Goal: Transaction & Acquisition: Obtain resource

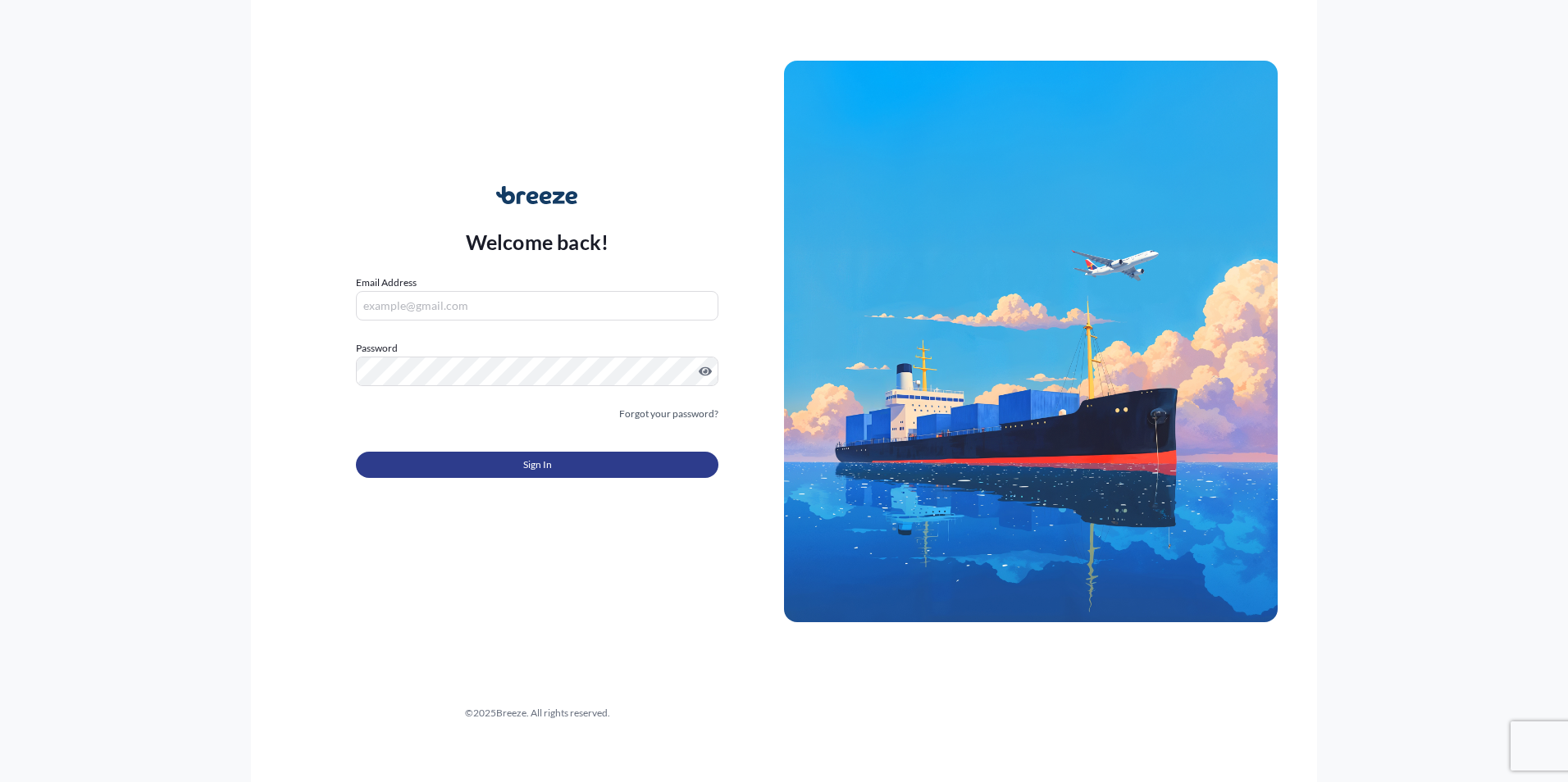
type input "[PERSON_NAME][EMAIL_ADDRESS][DOMAIN_NAME]"
click at [559, 460] on button "Sign In" at bounding box center [537, 465] width 362 height 26
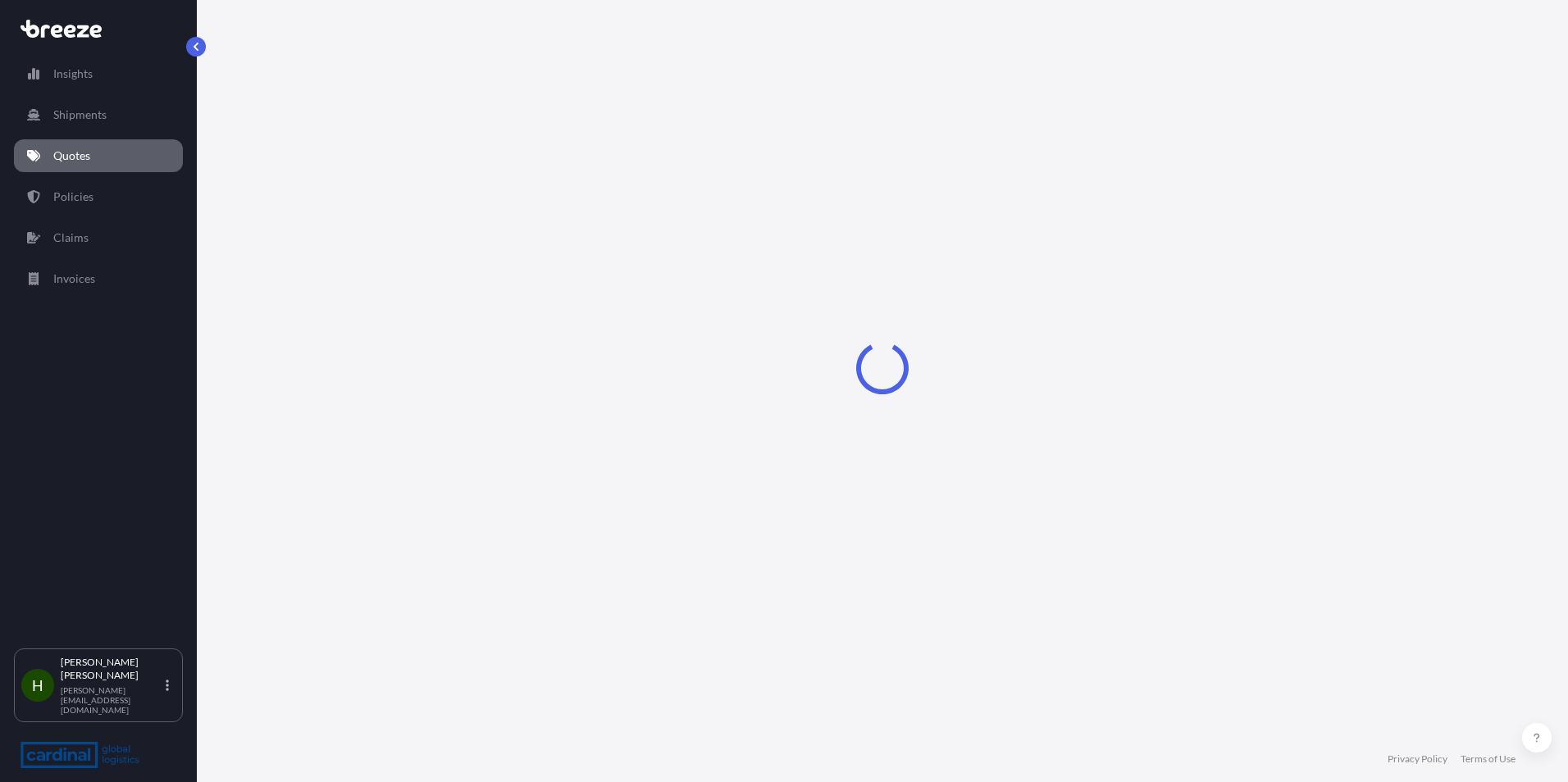
select select "Road"
select select "Sea"
select select "Road"
select select "1"
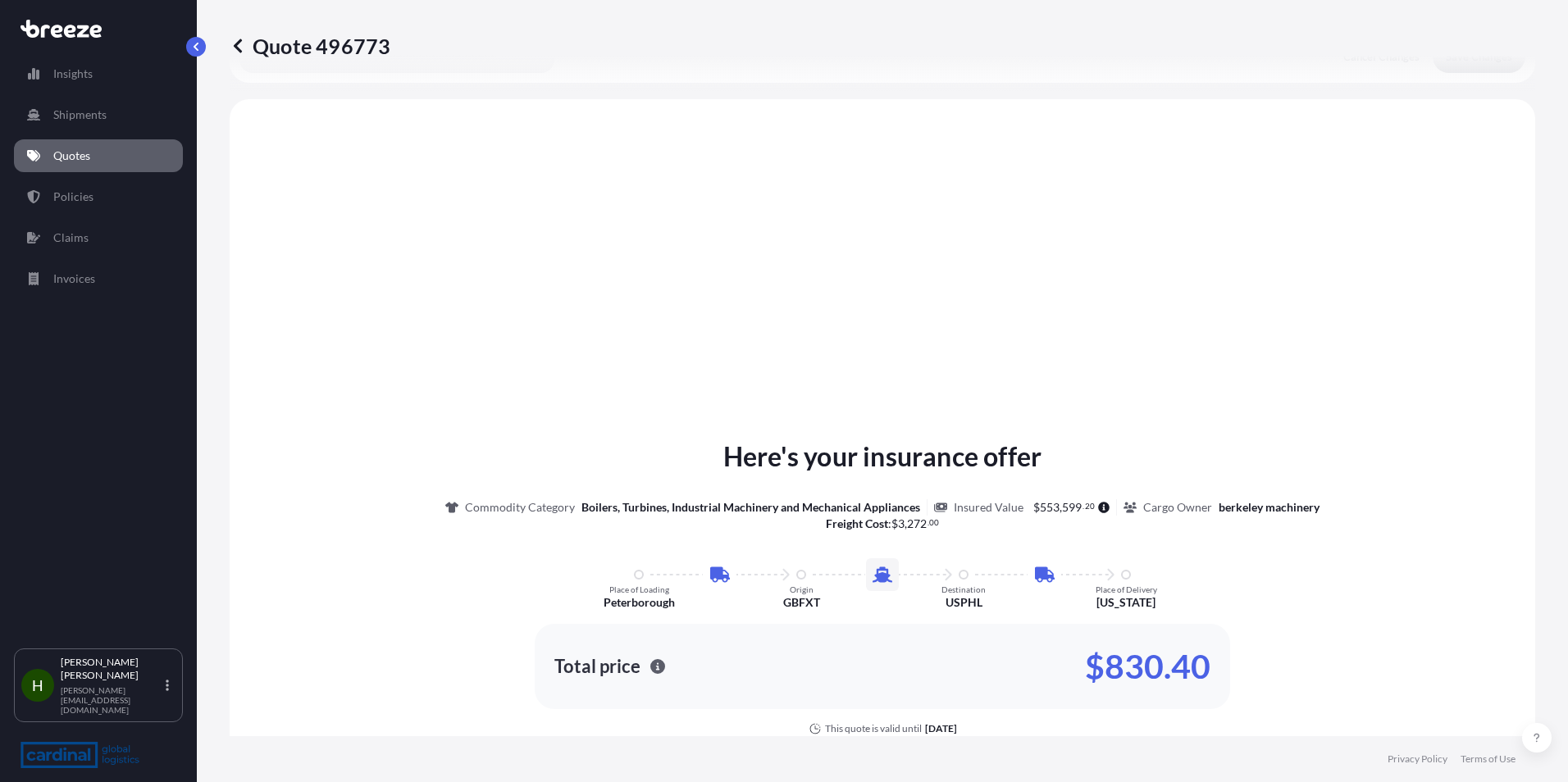
scroll to position [656, 0]
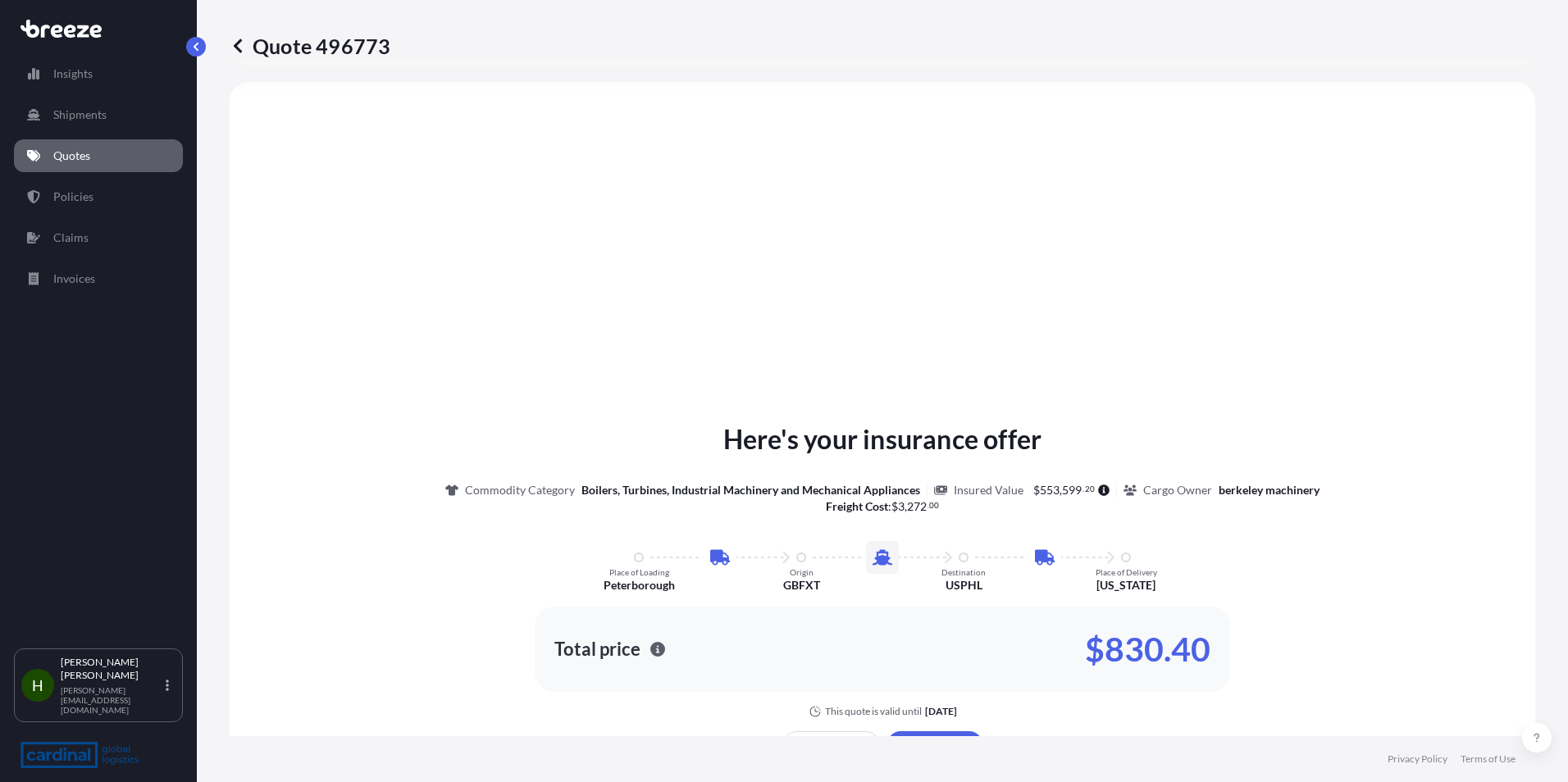
click at [74, 159] on p "Quotes" at bounding box center [72, 155] width 37 height 16
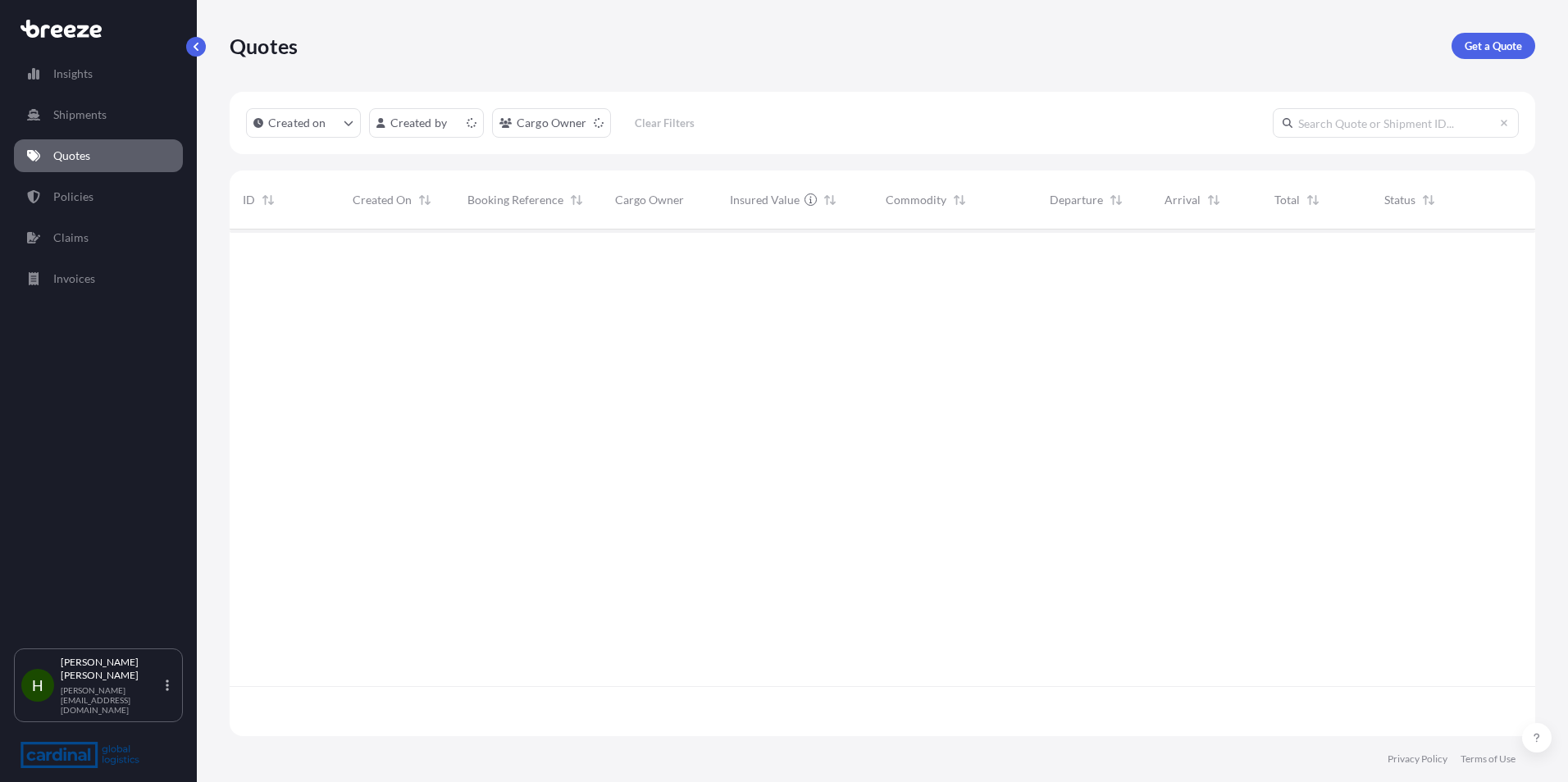
scroll to position [504, 1294]
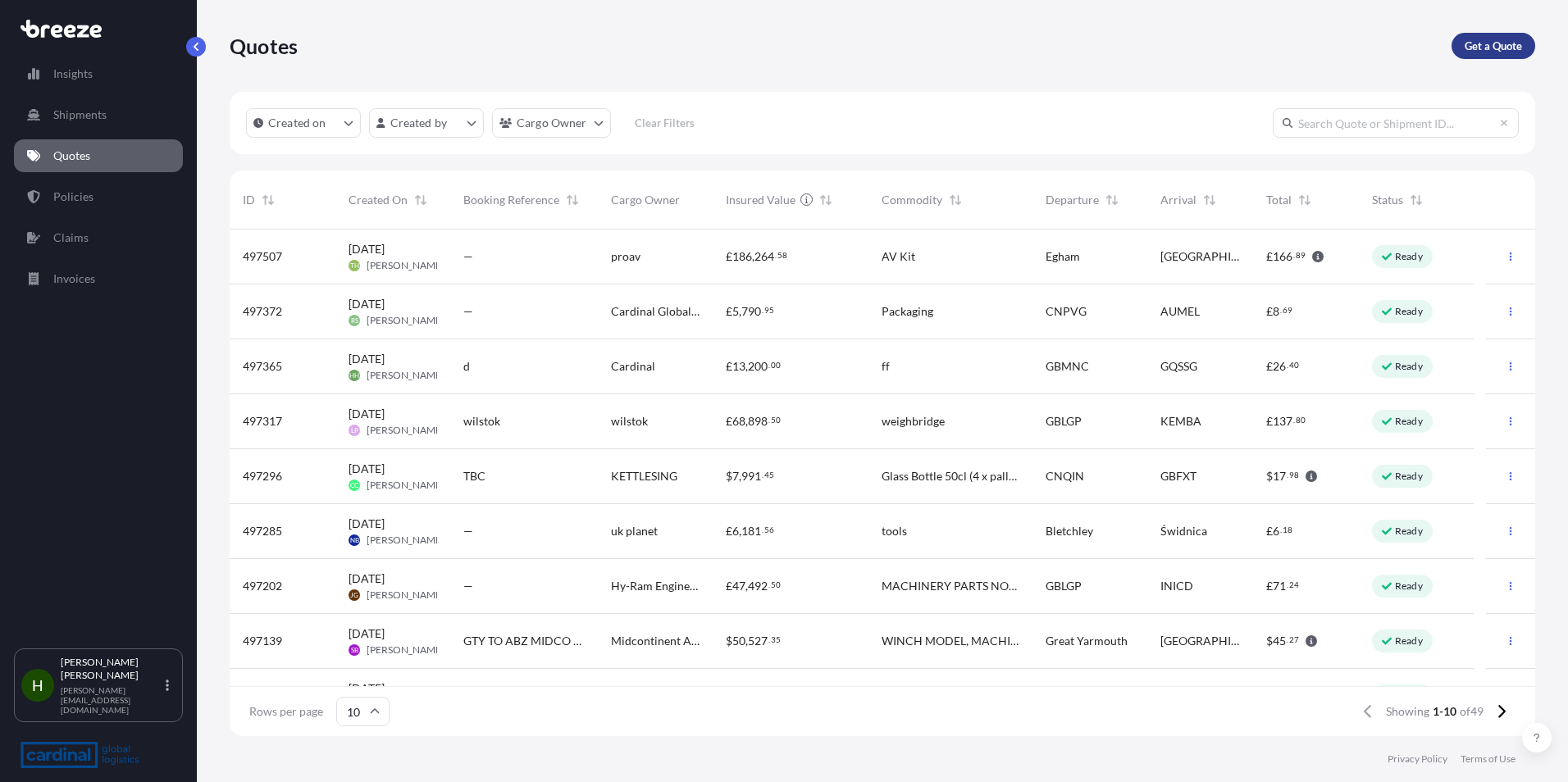
click at [1493, 47] on p "Get a Quote" at bounding box center [1493, 46] width 58 height 16
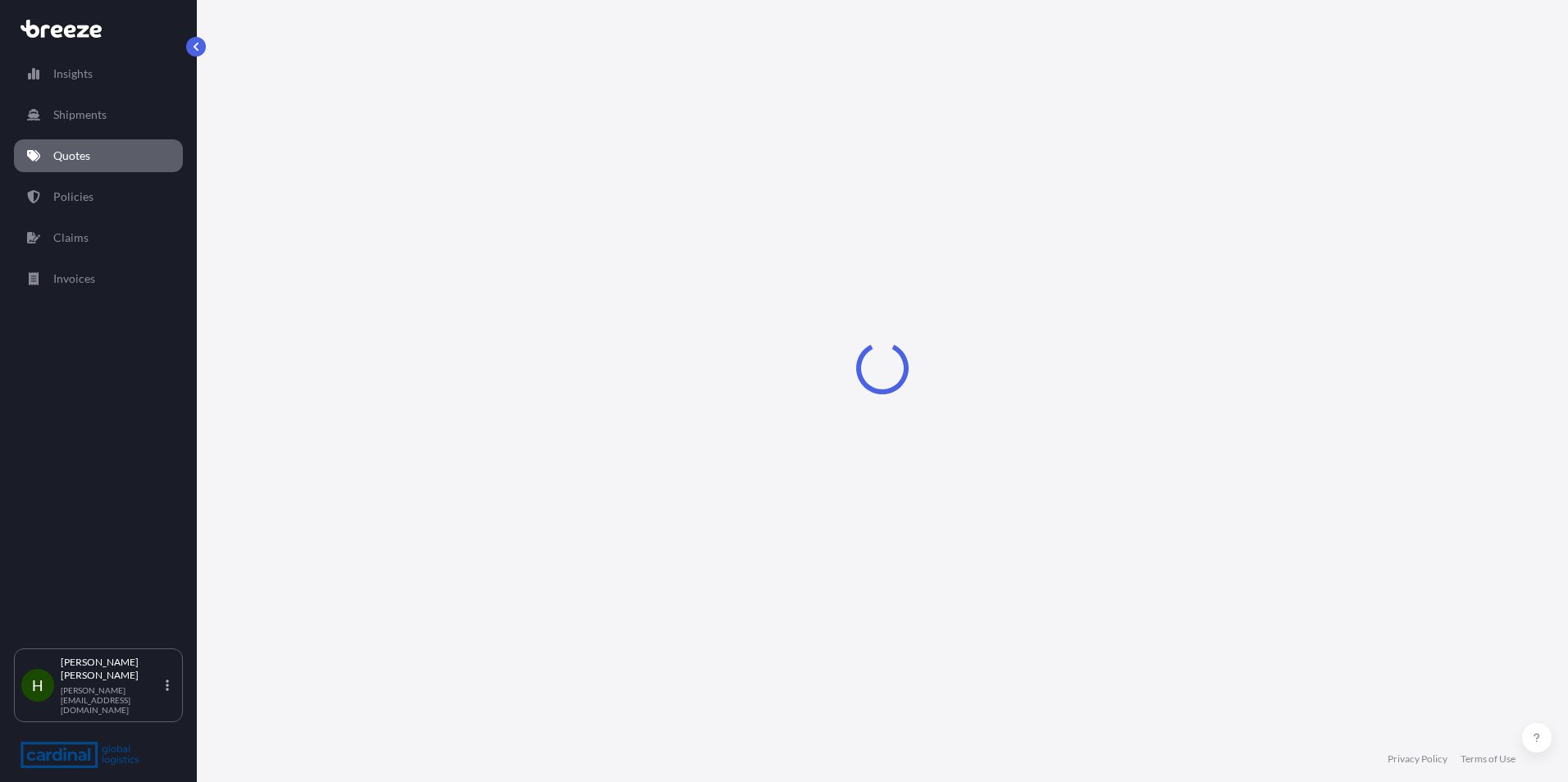
select select "Sea"
select select "1"
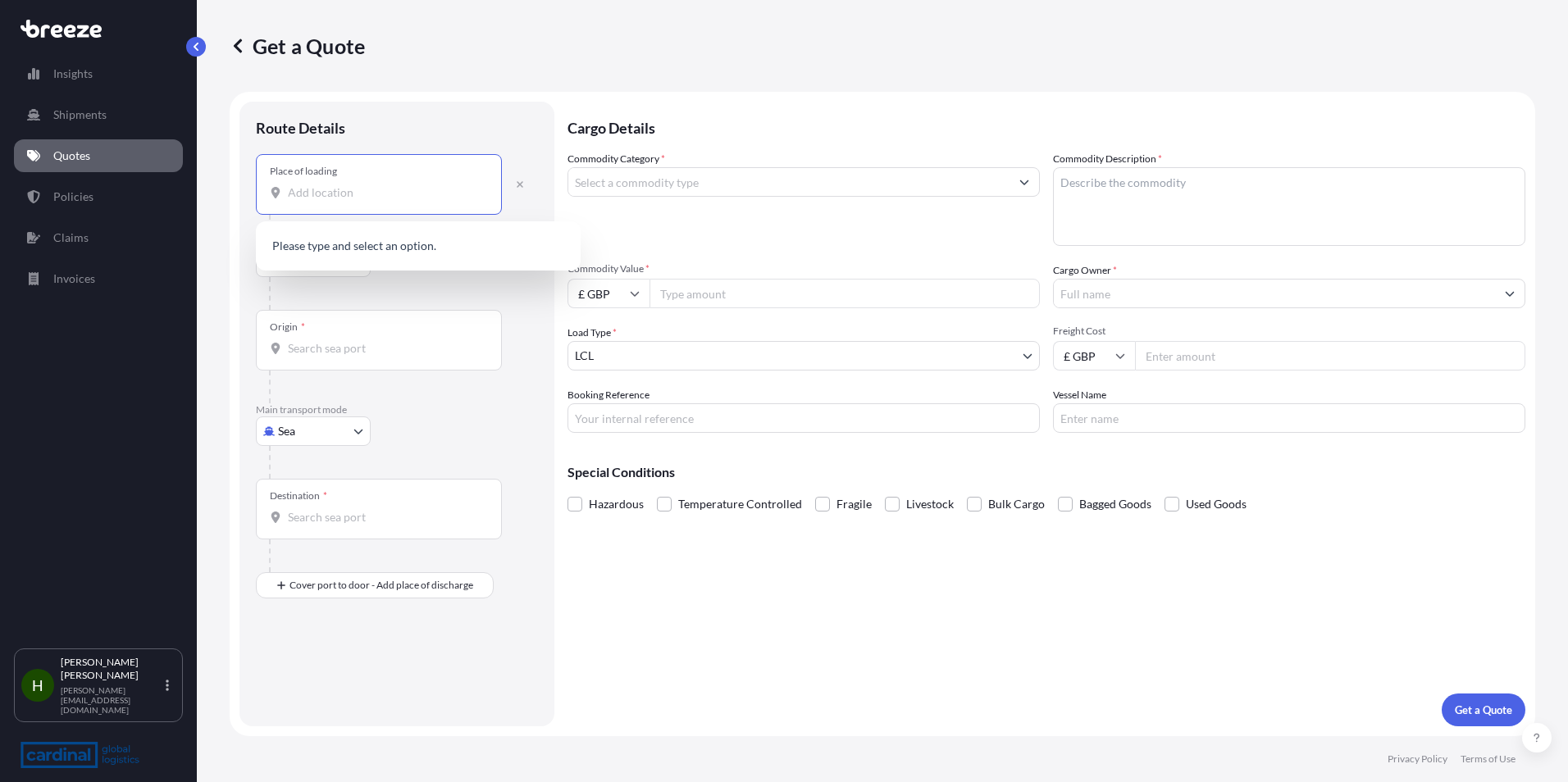
click at [314, 200] on input "Place of loading" at bounding box center [385, 192] width 193 height 16
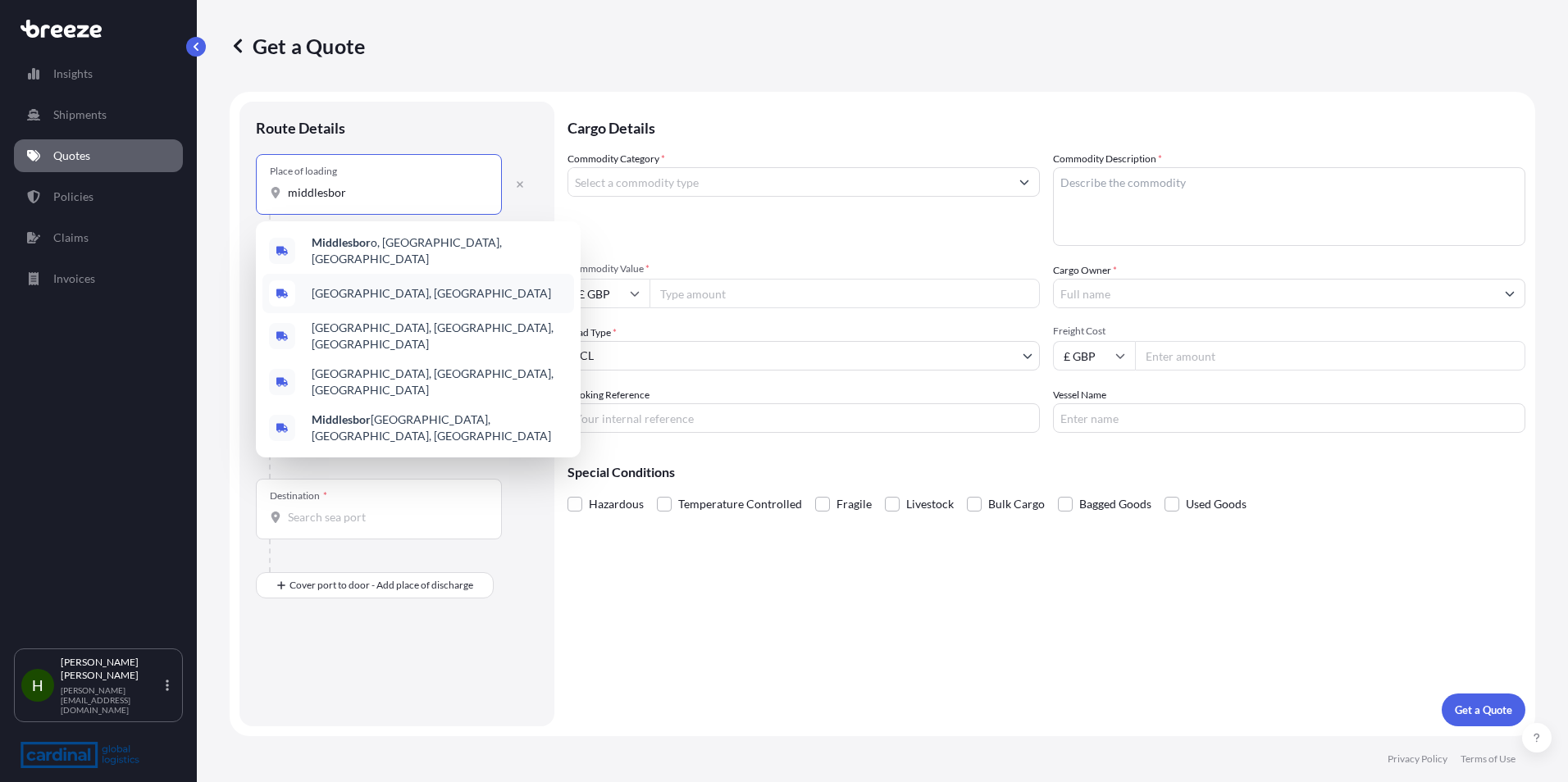
click at [475, 287] on div "[GEOGRAPHIC_DATA], [GEOGRAPHIC_DATA]" at bounding box center [417, 294] width 311 height 40
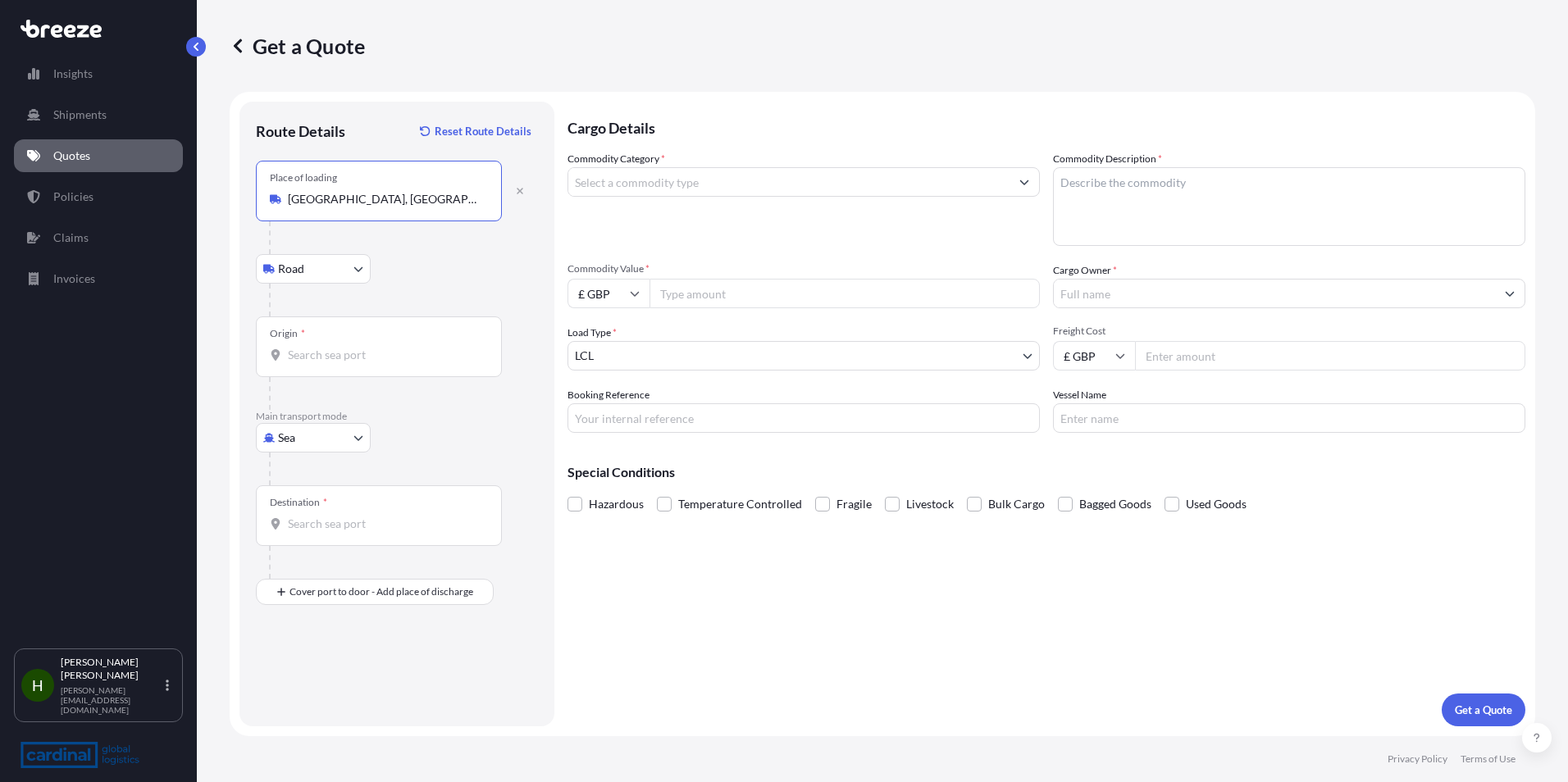
type input "[GEOGRAPHIC_DATA], [GEOGRAPHIC_DATA]"
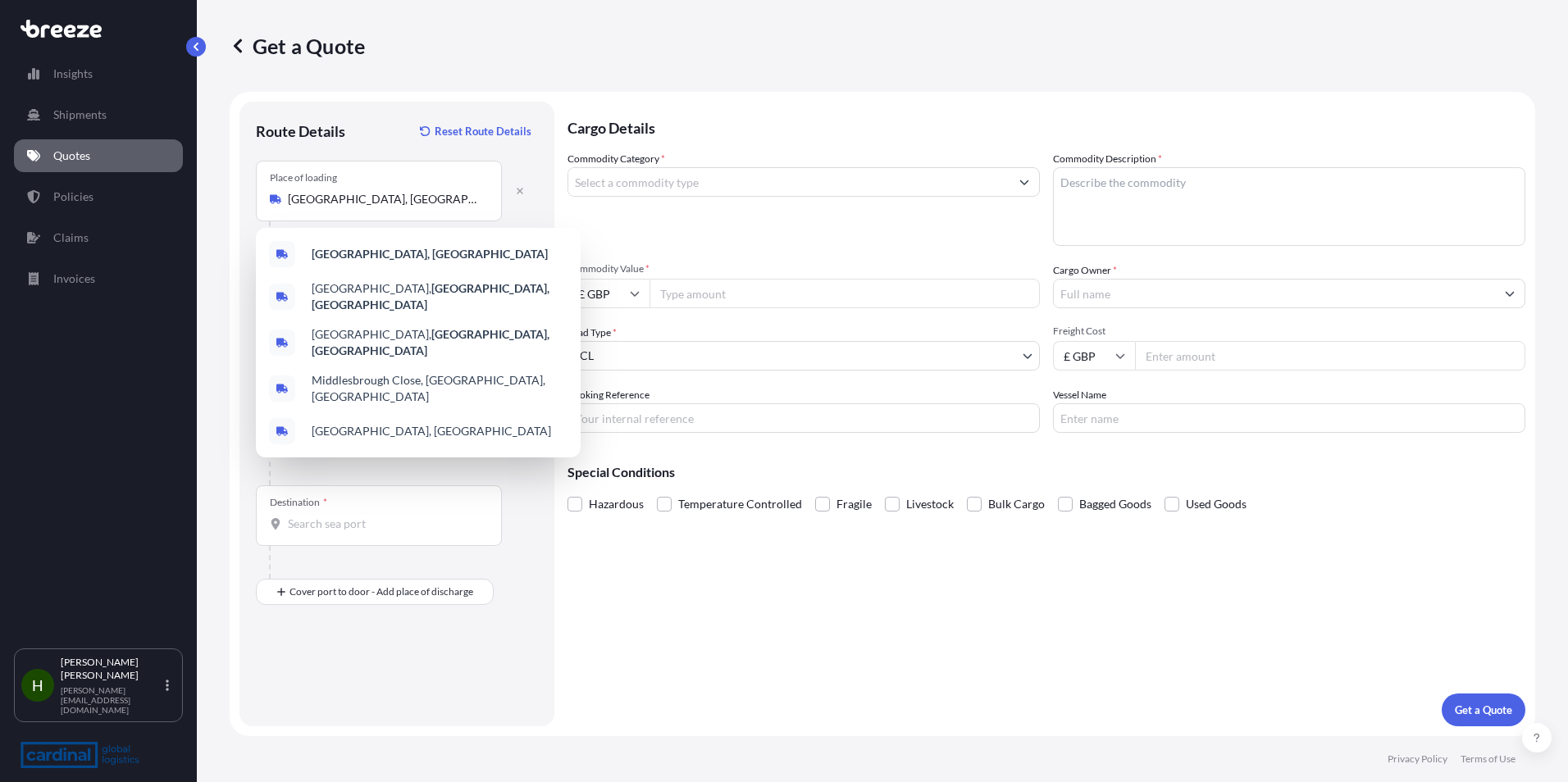
drag, startPoint x: 690, startPoint y: 635, endPoint x: 480, endPoint y: 404, distance: 312.2
click at [690, 633] on div "Cargo Details Commodity Category * Commodity Description * Commodity Value * £ …" at bounding box center [1046, 414] width 958 height 625
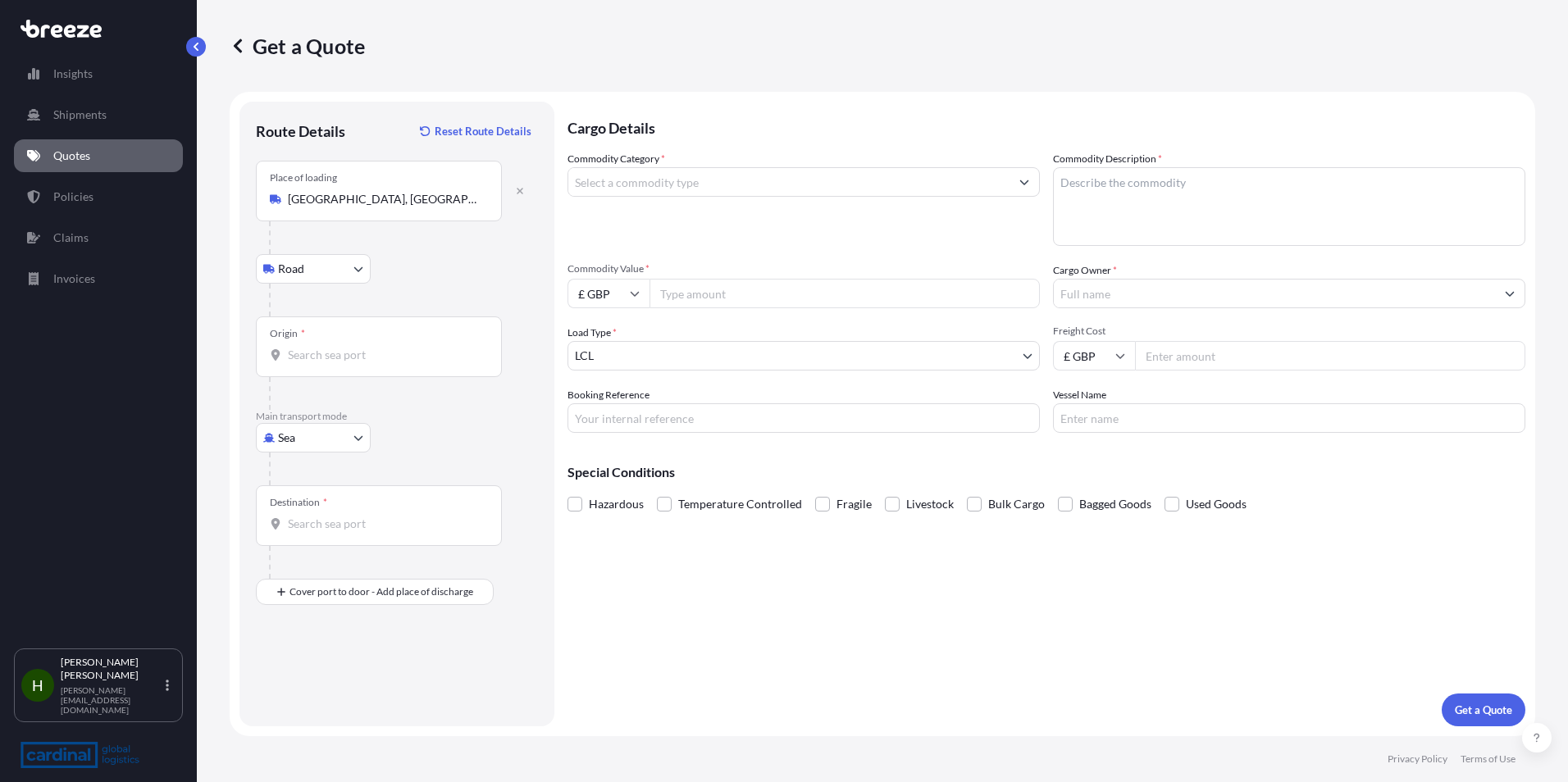
click at [445, 342] on div "Origin *" at bounding box center [379, 347] width 246 height 60
click at [445, 347] on input "Origin *" at bounding box center [385, 354] width 193 height 16
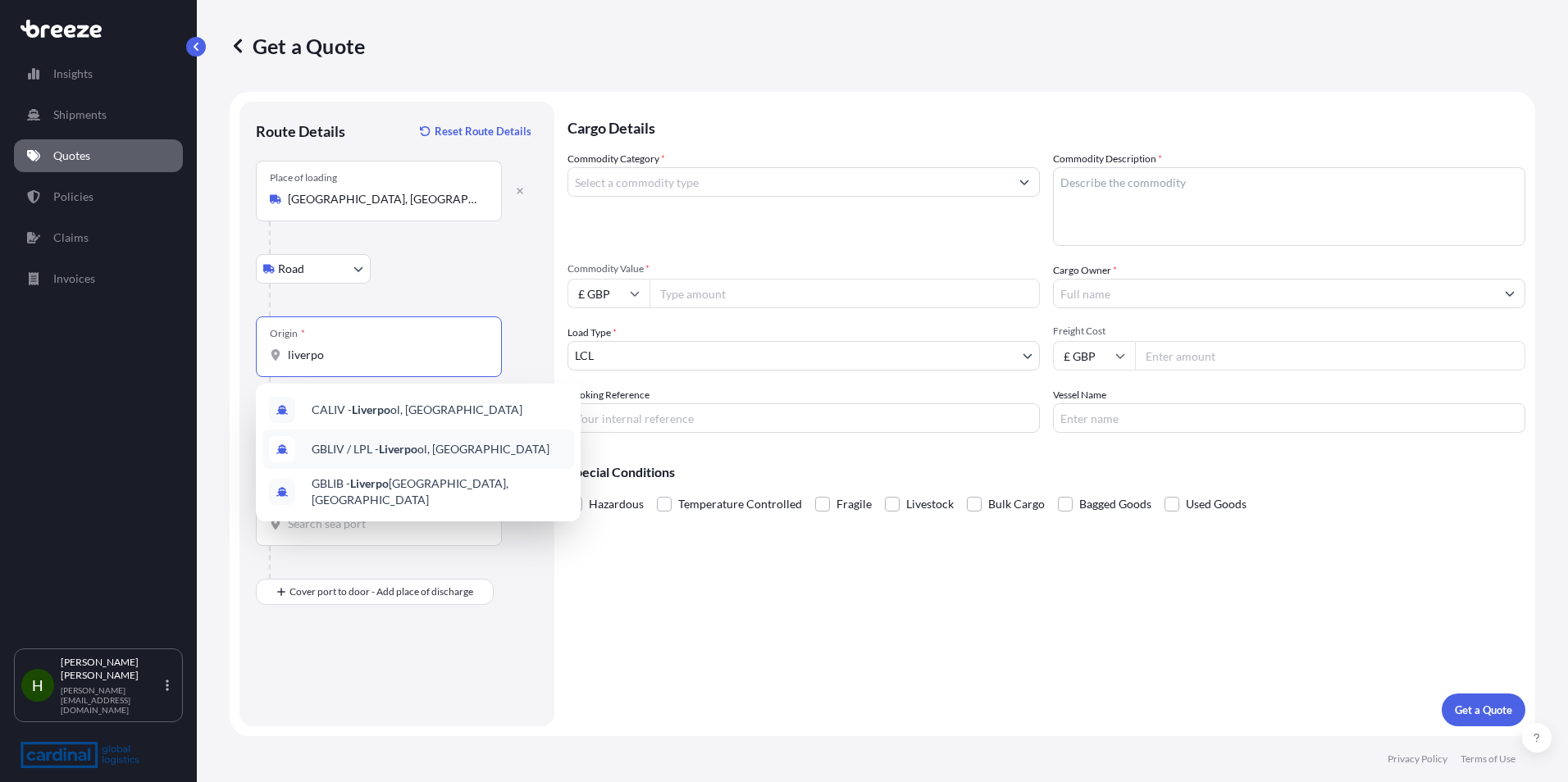
click at [520, 447] on div "GBLIV / LPL - Liverpo ol, [GEOGRAPHIC_DATA]" at bounding box center [417, 449] width 311 height 40
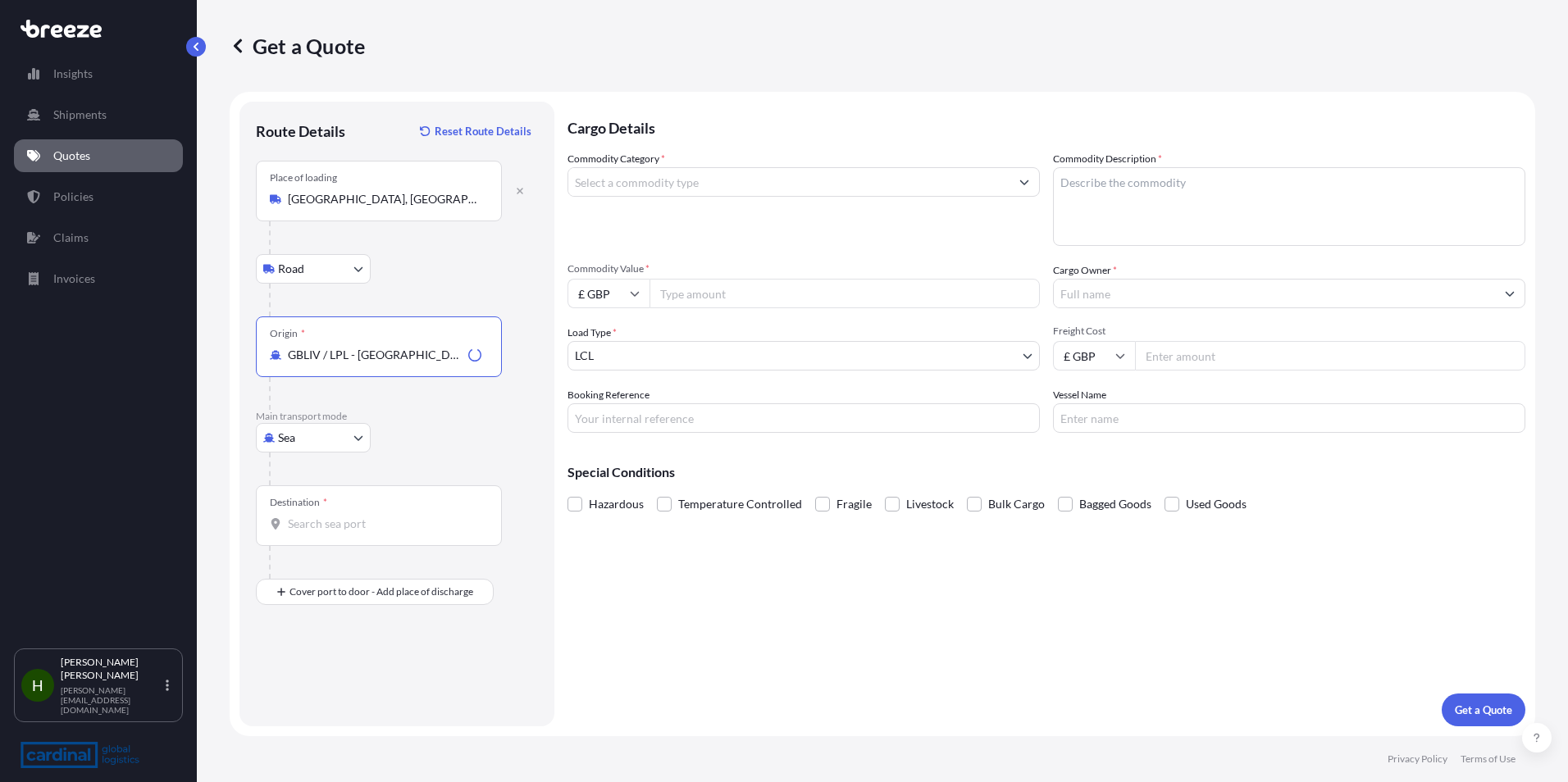
type input "GBLIV / LPL - [GEOGRAPHIC_DATA], [GEOGRAPHIC_DATA]"
click at [382, 511] on div "Destination *" at bounding box center [379, 516] width 246 height 60
click at [382, 516] on input "Destination *" at bounding box center [385, 523] width 193 height 16
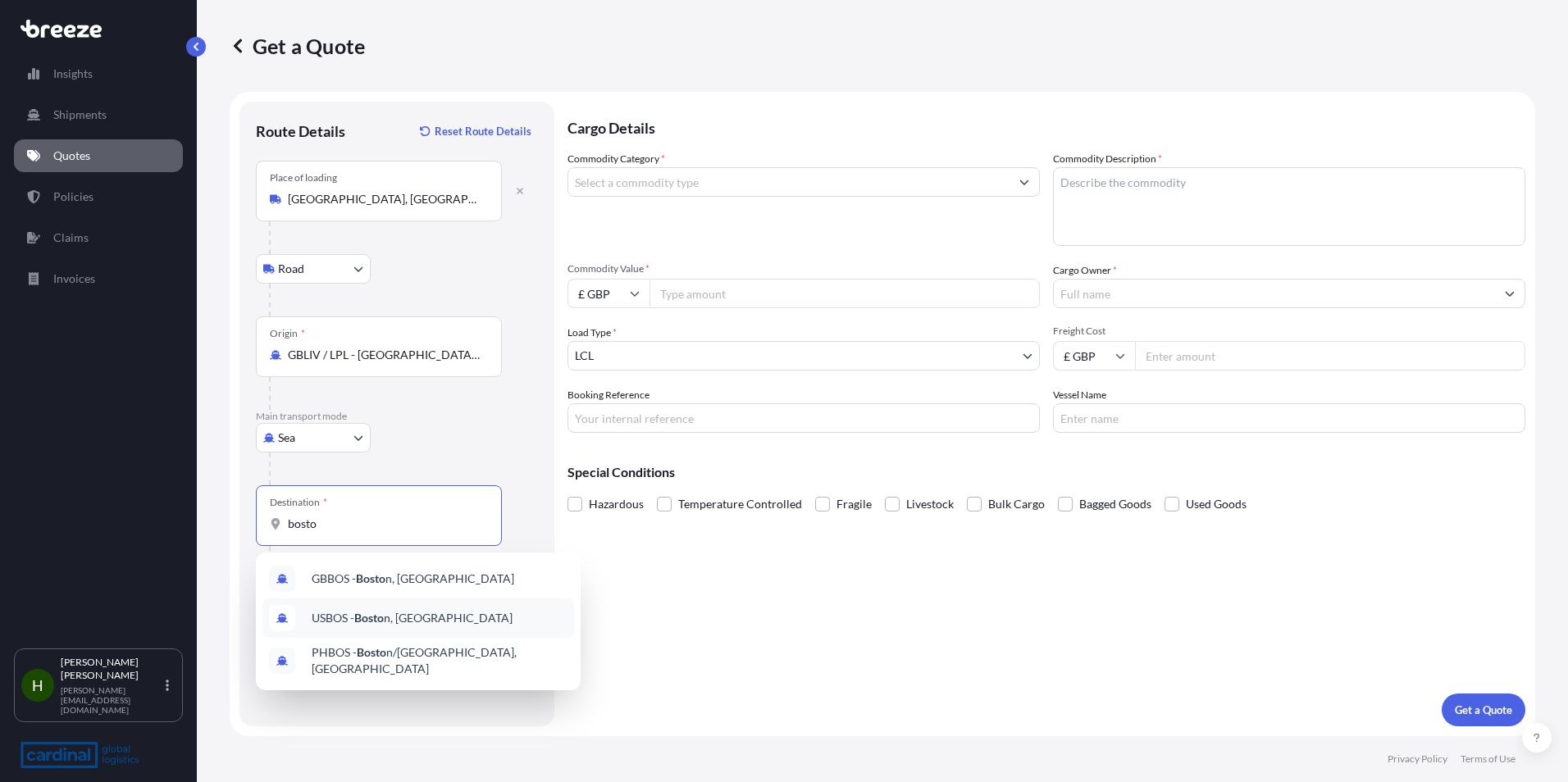
click at [512, 611] on div "USBOS - Bosto n, [GEOGRAPHIC_DATA]" at bounding box center [417, 618] width 311 height 40
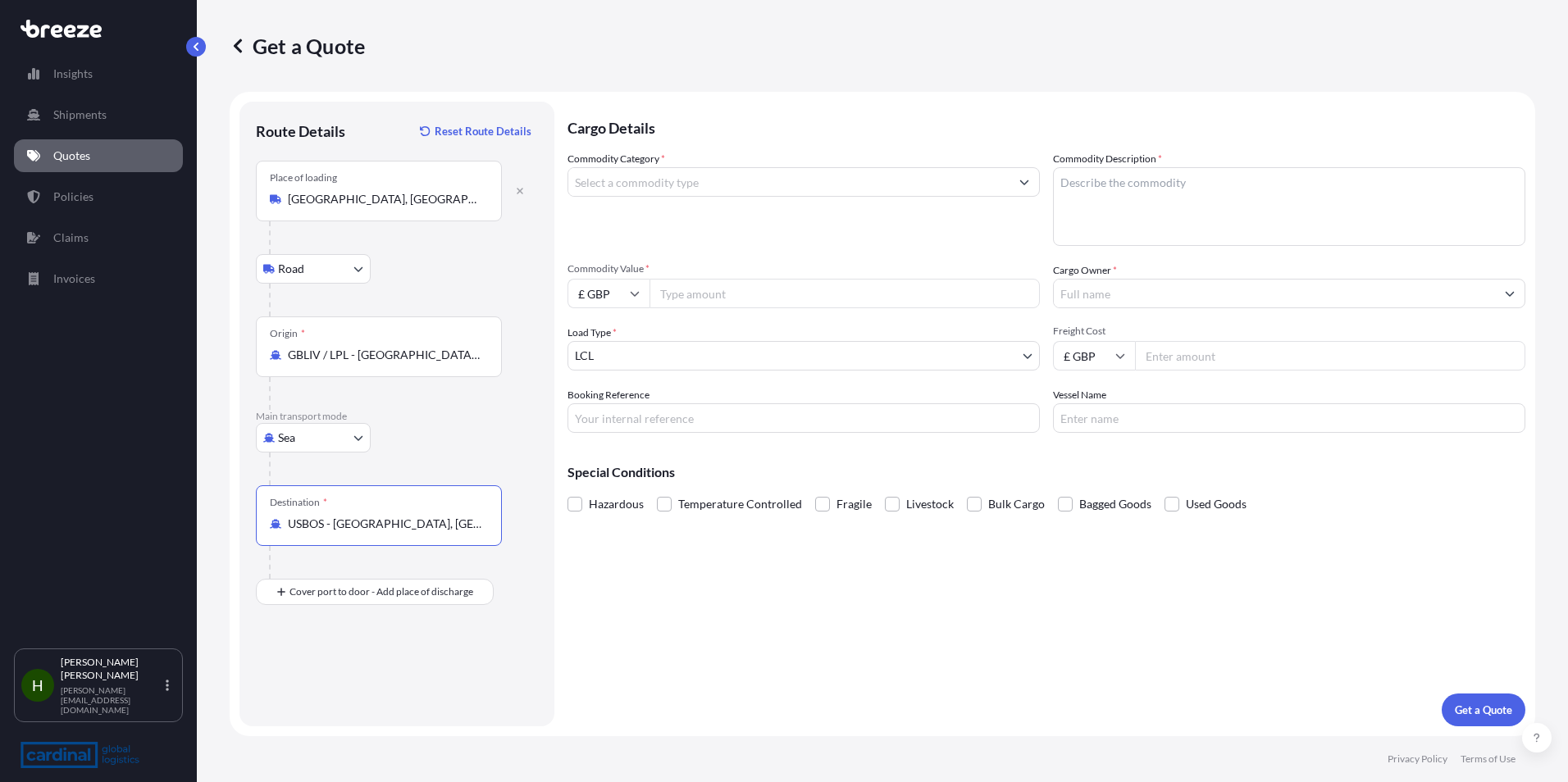
type input "USBOS - [GEOGRAPHIC_DATA], [GEOGRAPHIC_DATA]"
click at [693, 182] on input "Commodity Category *" at bounding box center [789, 182] width 442 height 29
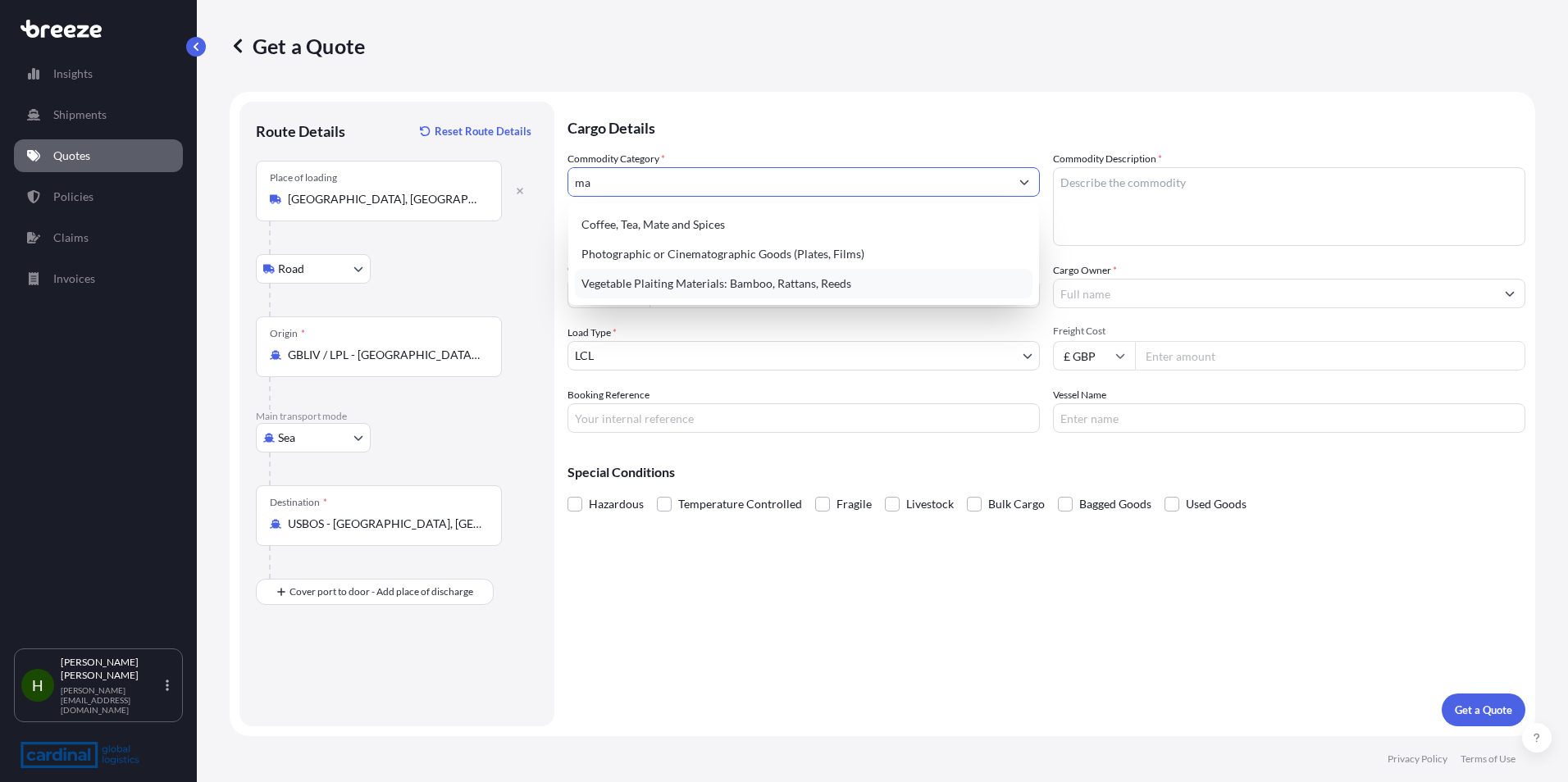
type input "m"
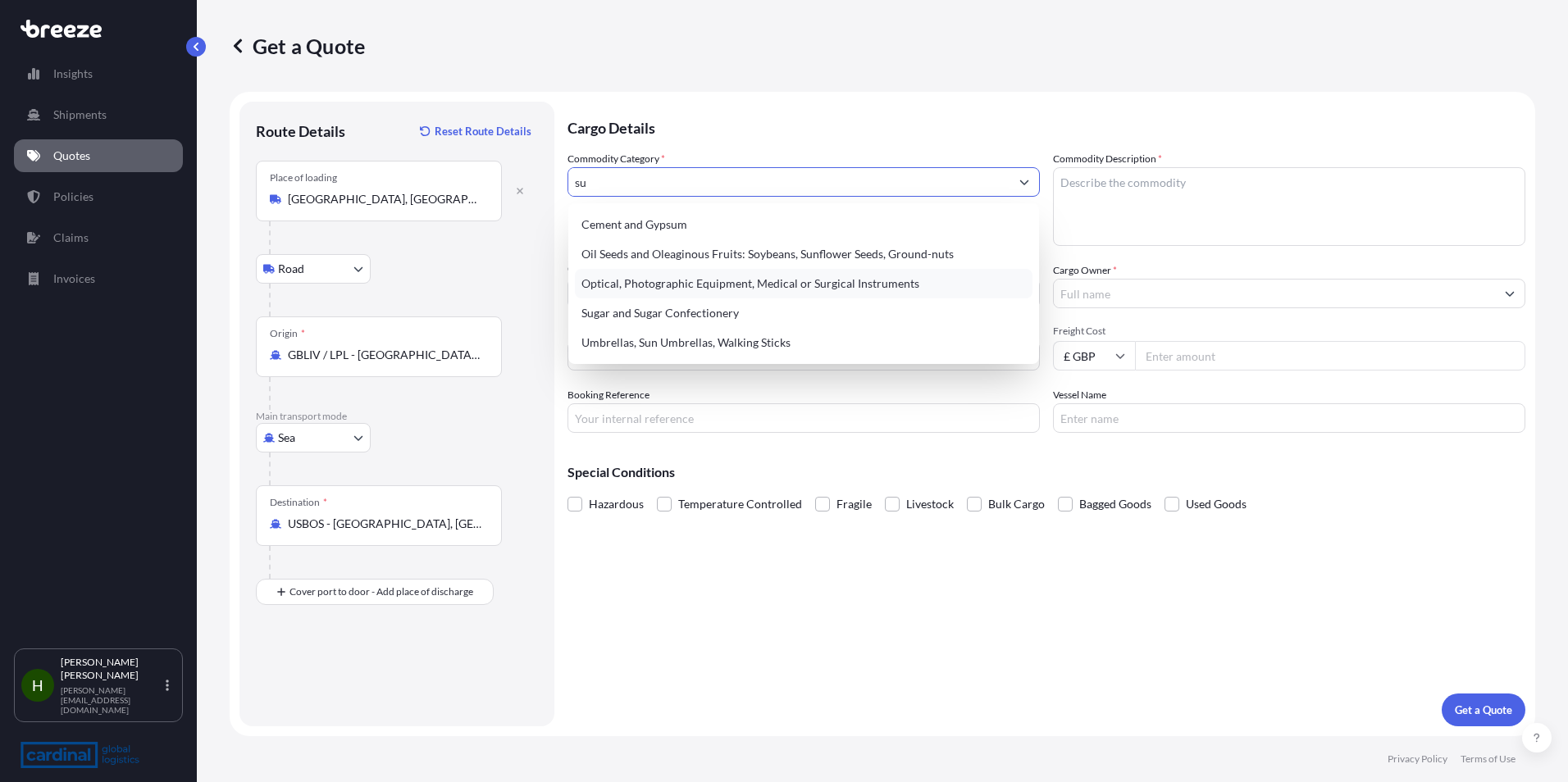
type input "s"
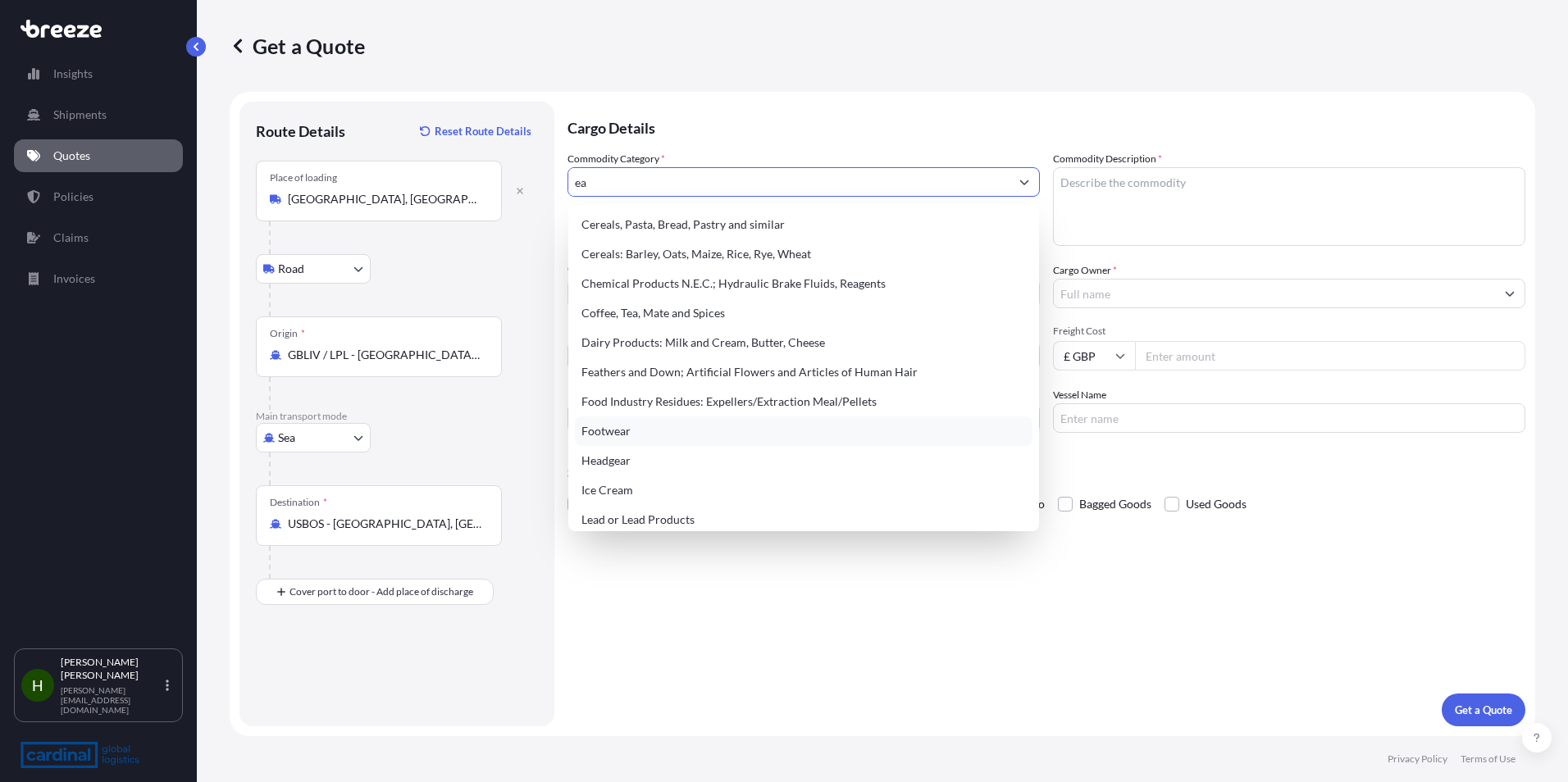
type input "e"
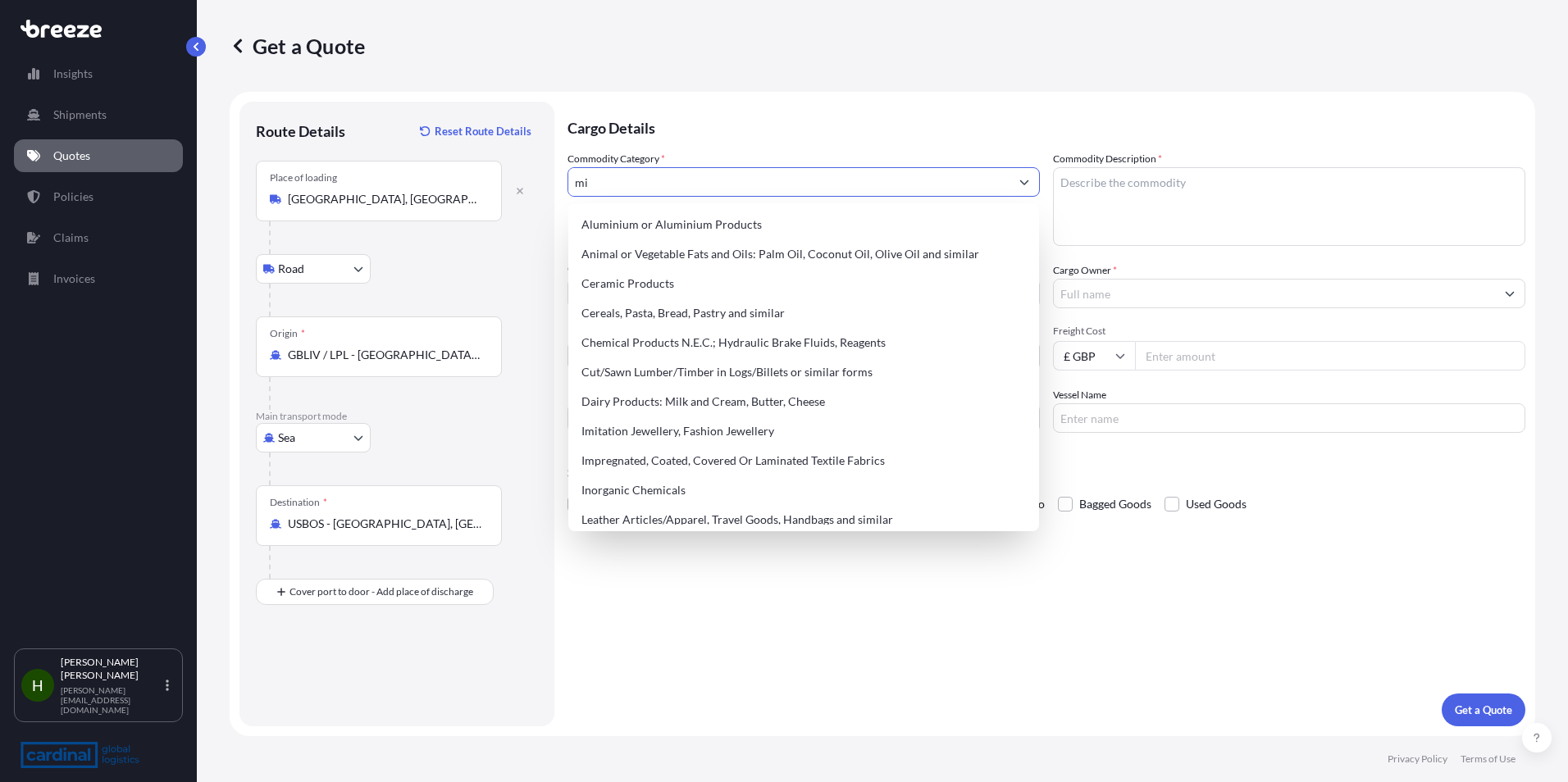
type input "m"
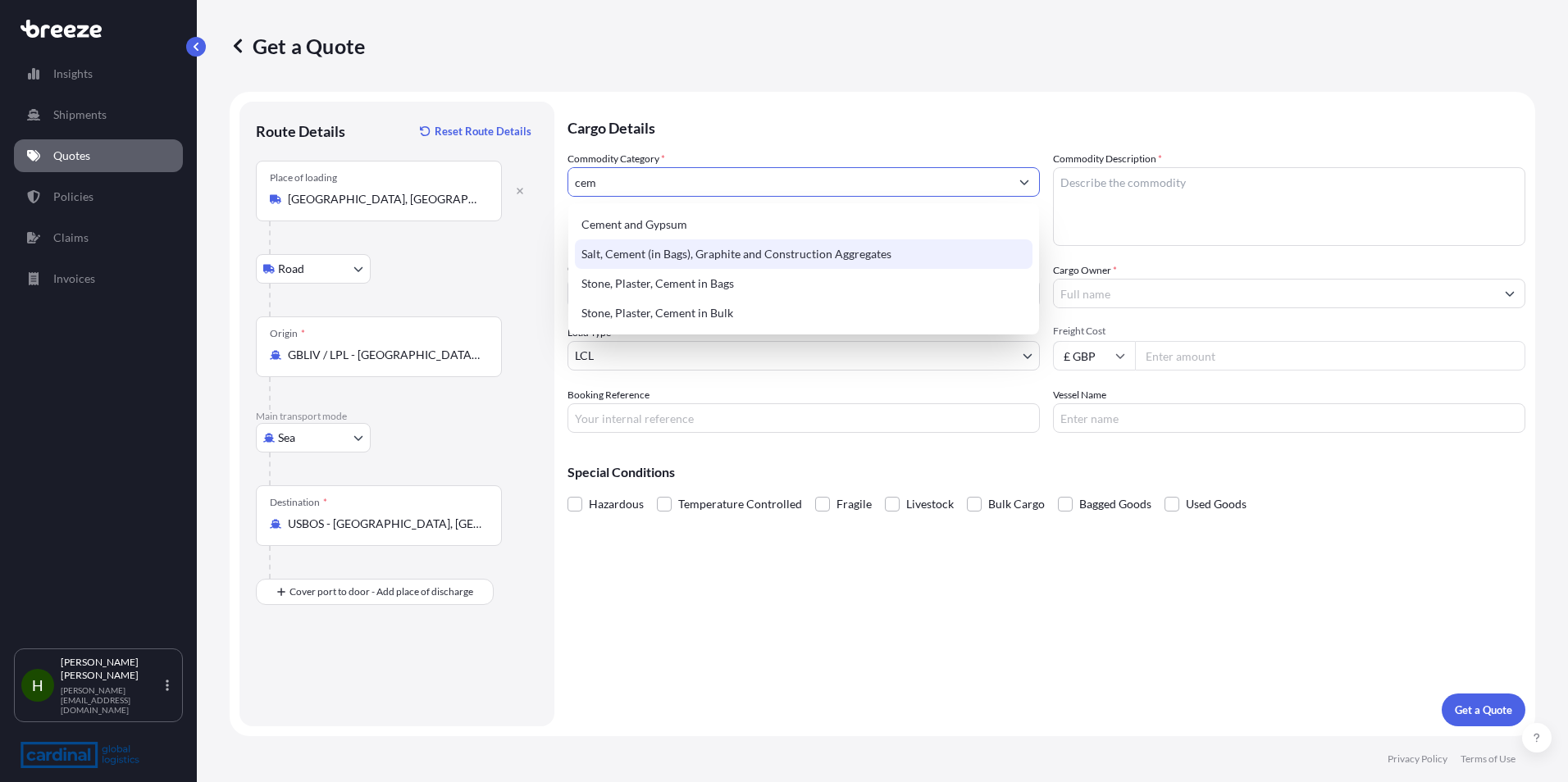
click at [765, 259] on div "Salt, Cement (in Bags), Graphite and Construction Aggregates" at bounding box center [804, 254] width 458 height 29
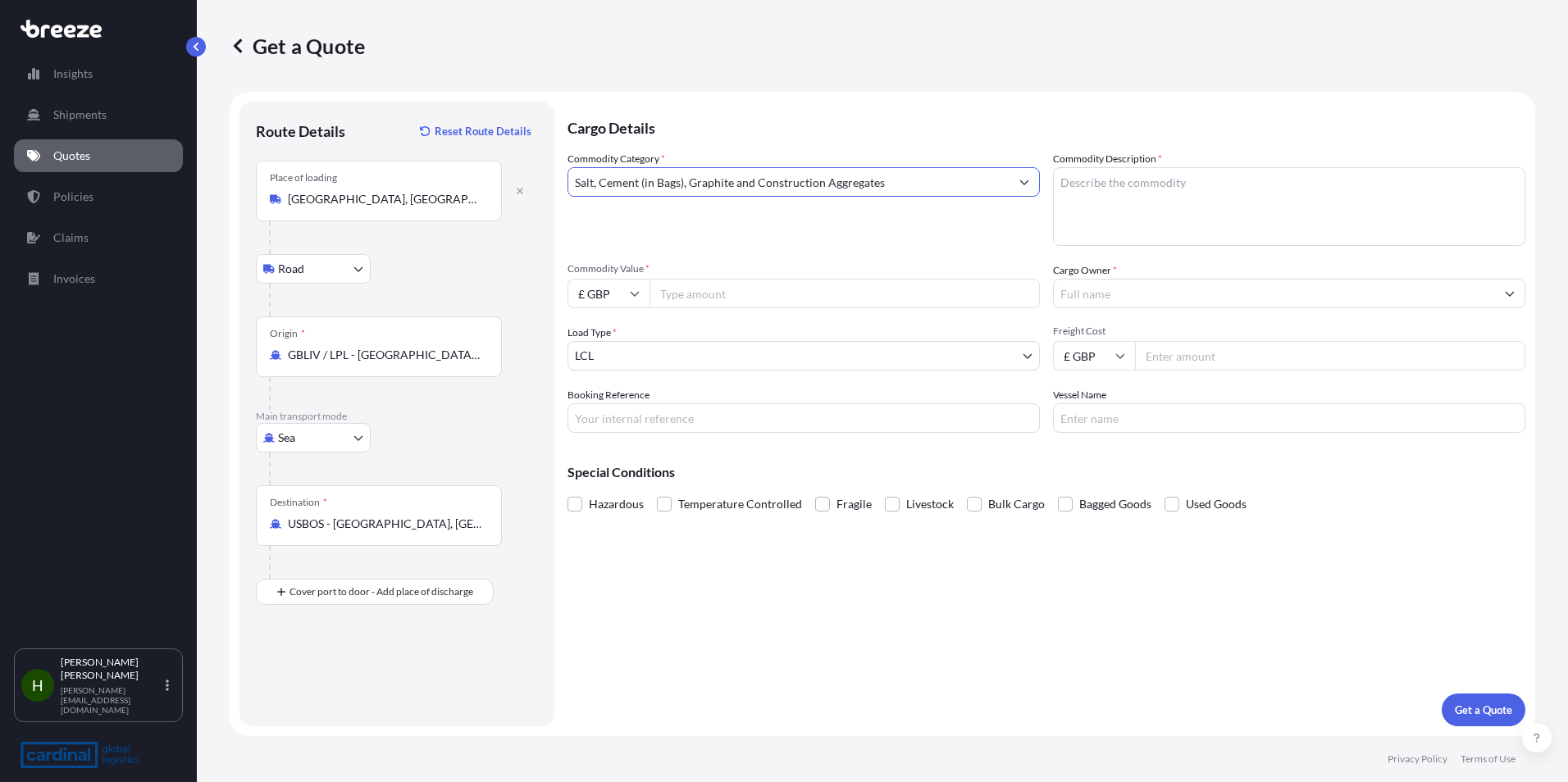
type input "Salt, Cement (in Bags), Graphite and Construction Aggregates"
click at [696, 288] on input "Commodity Value *" at bounding box center [844, 293] width 391 height 29
type input "2000"
click at [737, 422] on input "Booking Reference" at bounding box center [804, 418] width 473 height 29
click at [1123, 229] on textarea "Commodity Description *" at bounding box center [1289, 206] width 473 height 78
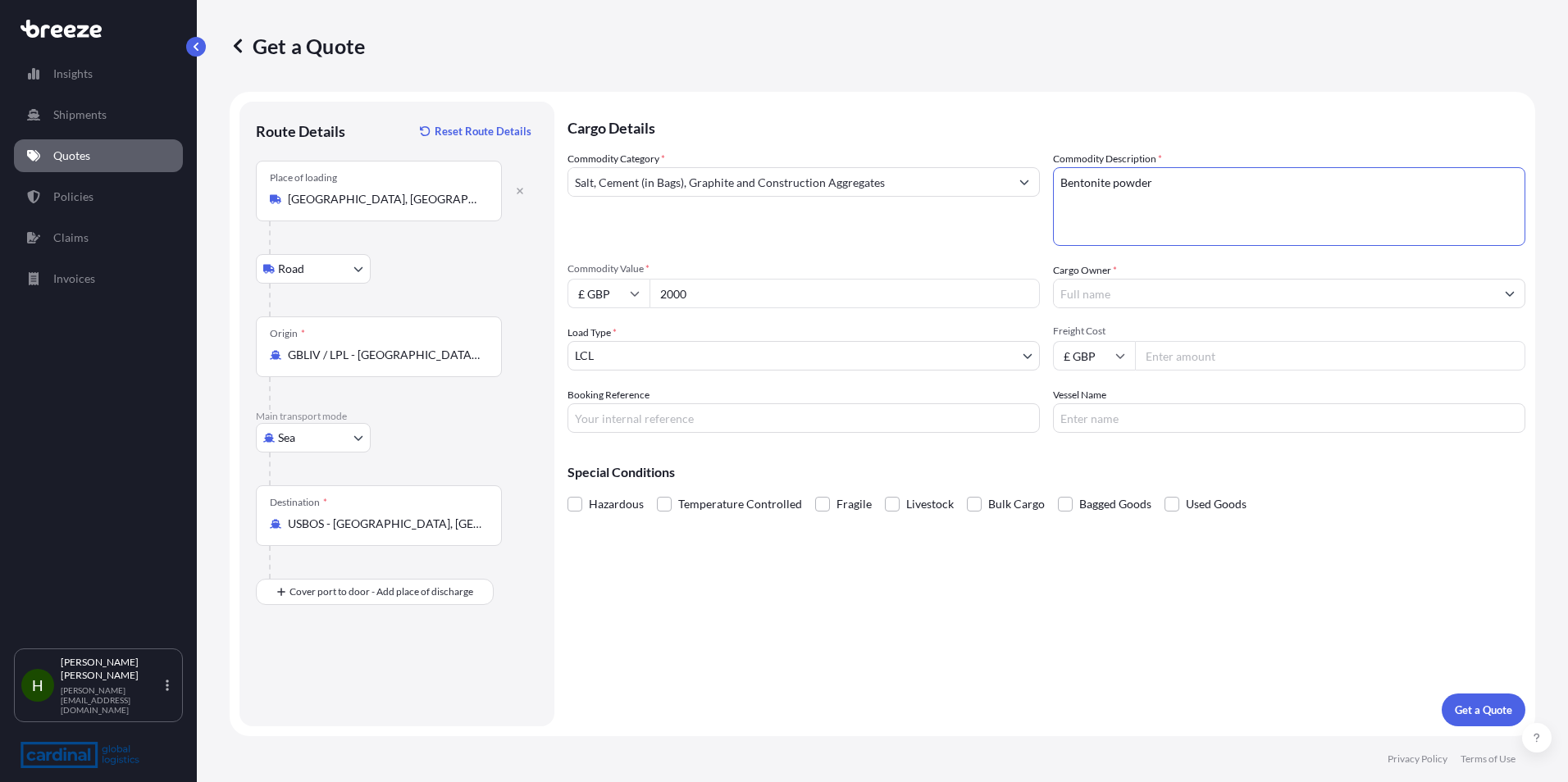
type textarea "Bentonite powder"
click at [1120, 303] on input "Cargo Owner *" at bounding box center [1275, 293] width 442 height 29
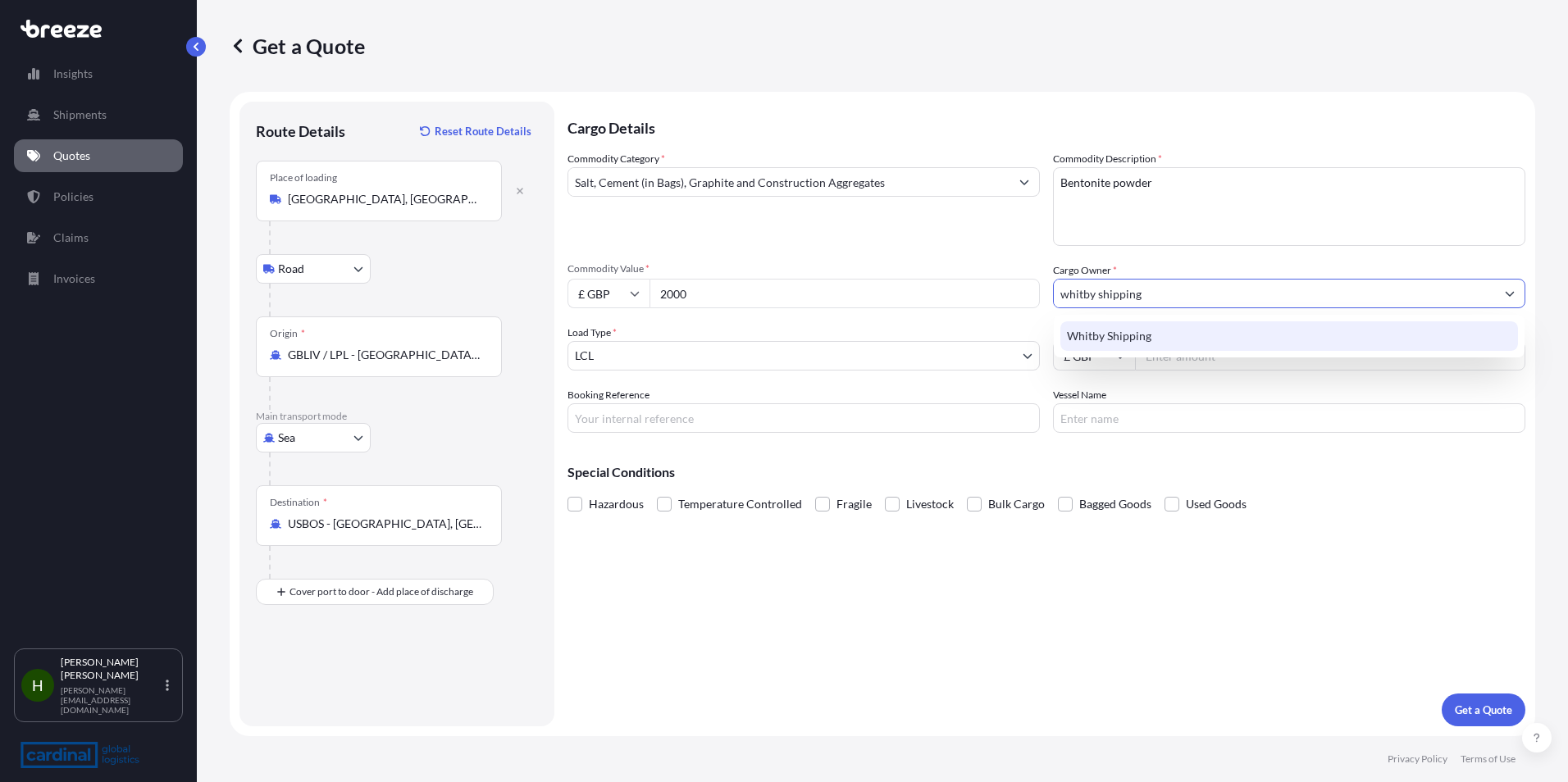
click at [1126, 327] on div "Whitby Shipping" at bounding box center [1289, 336] width 458 height 29
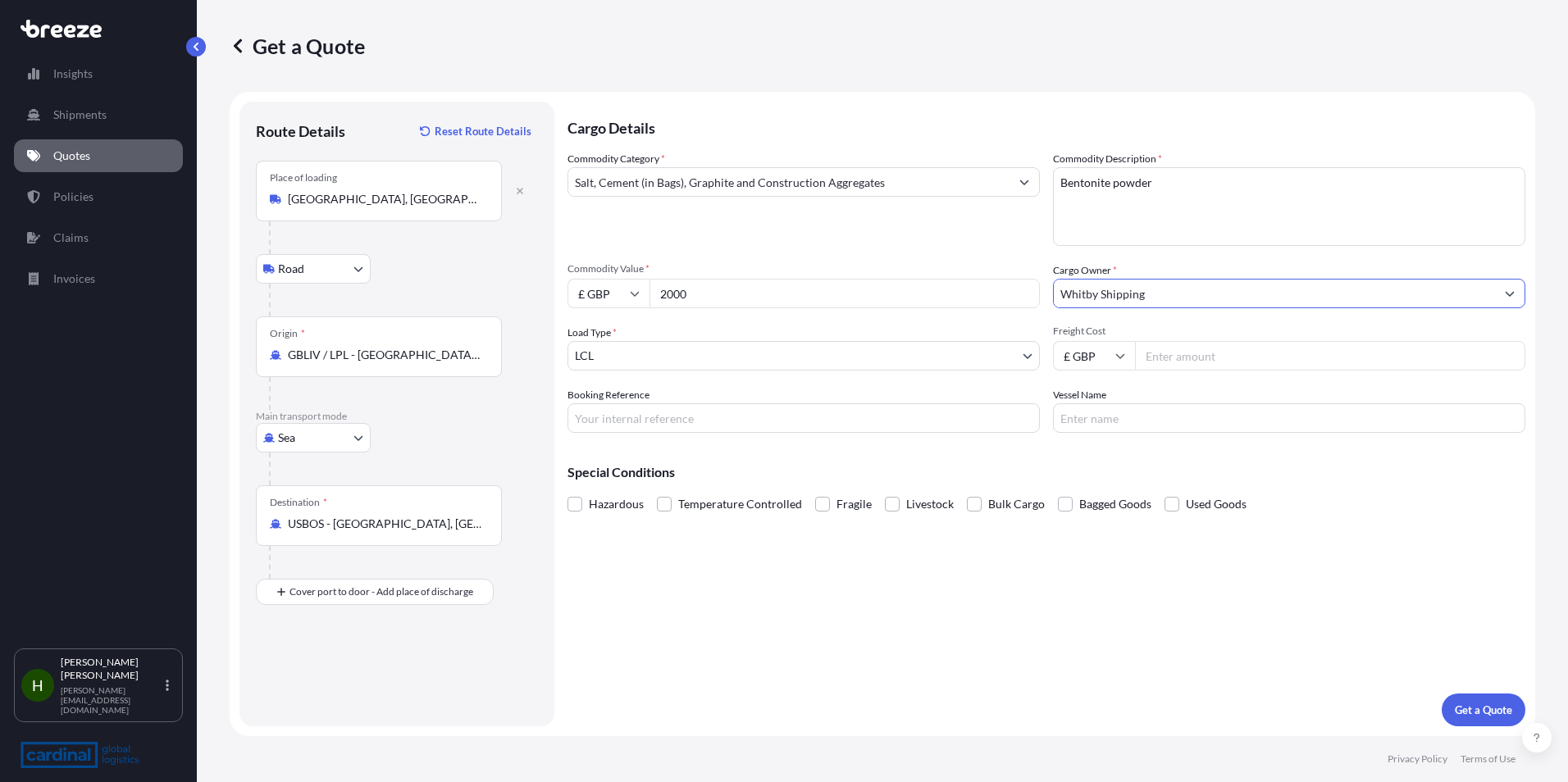
type input "Whitby Shipping"
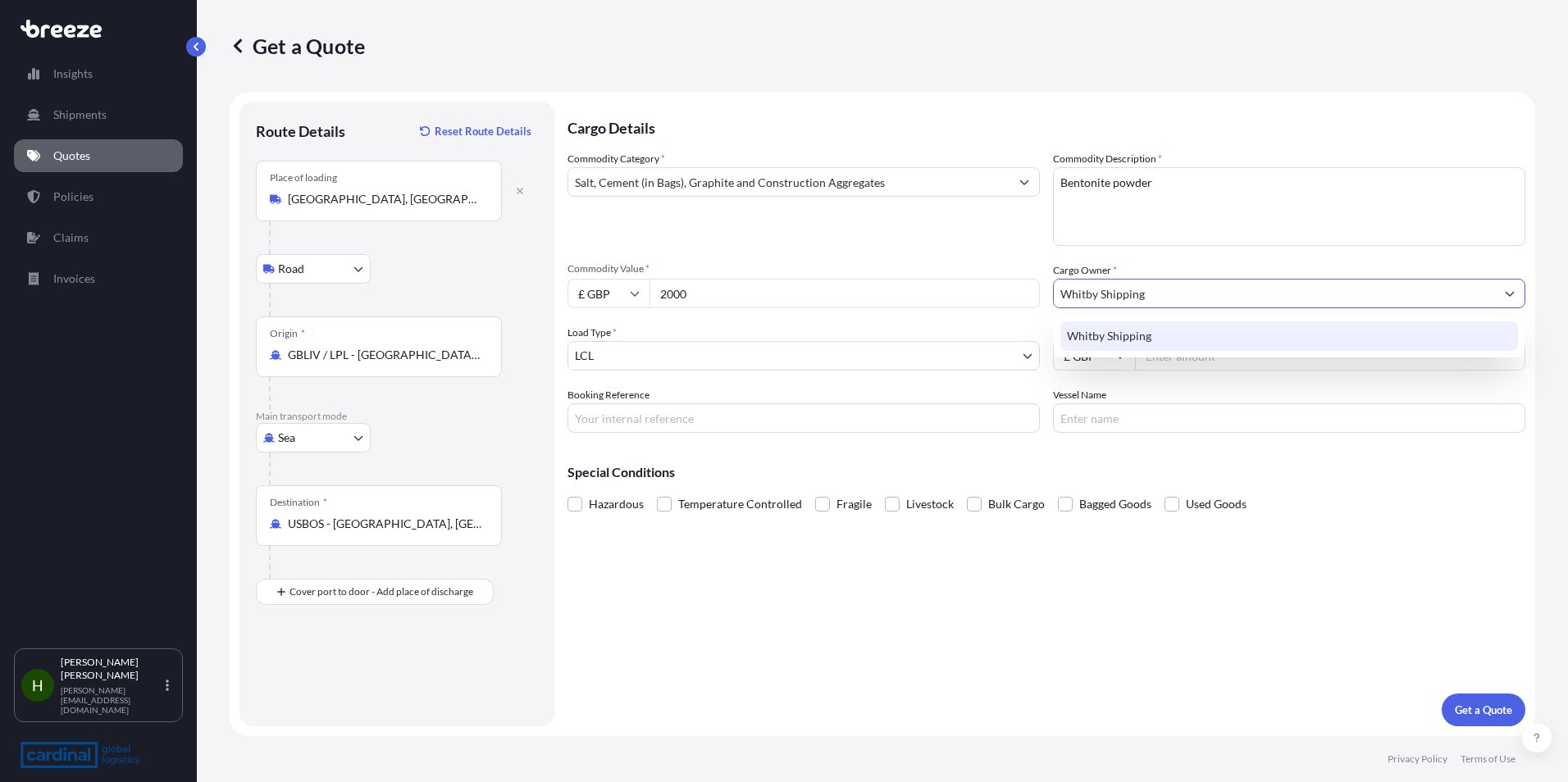
click at [1109, 340] on span "Whitby Shipping" at bounding box center [1109, 335] width 85 height 16
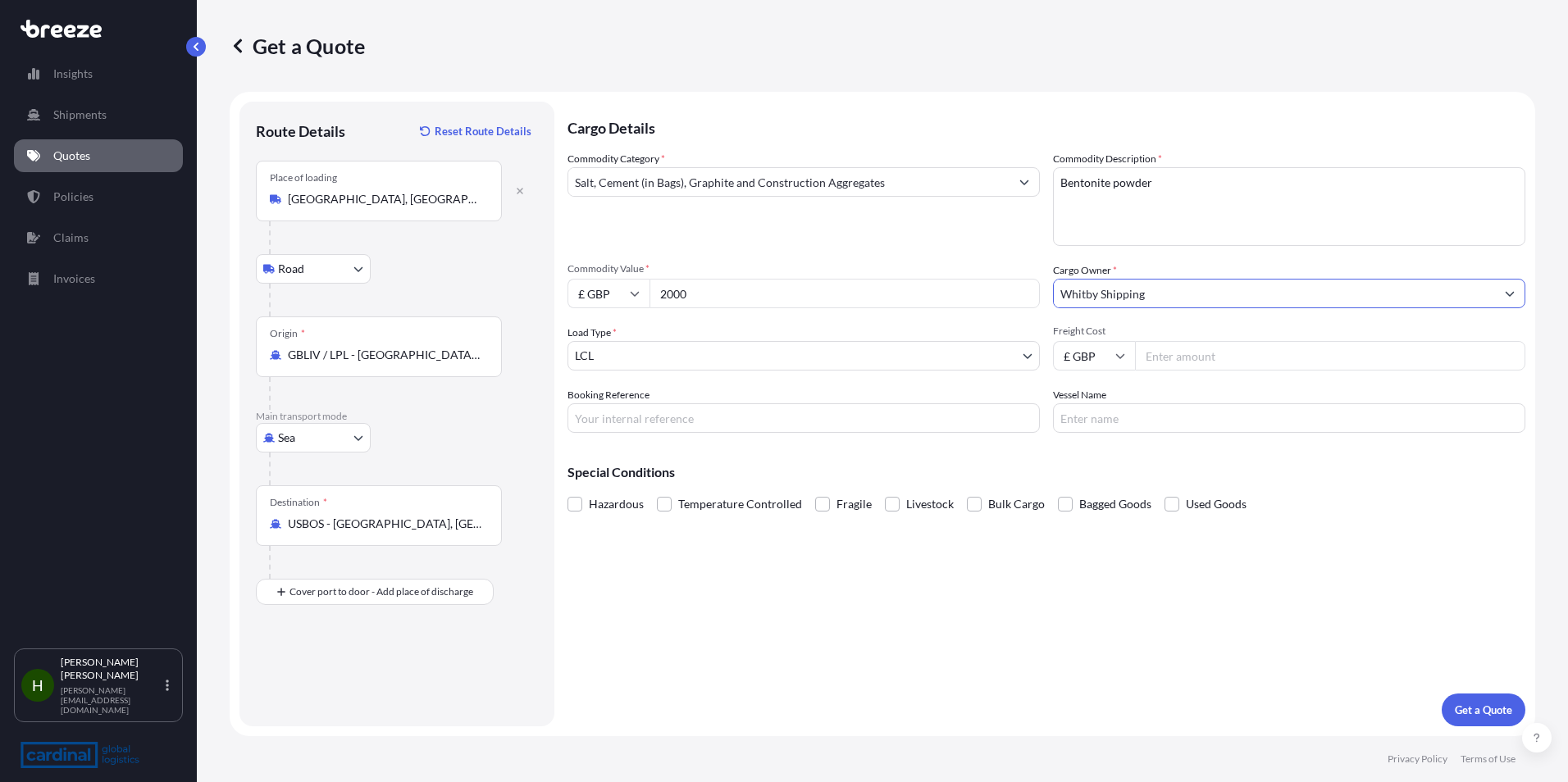
click at [1207, 362] on input "Freight Cost" at bounding box center [1330, 356] width 391 height 29
type input "751"
click at [1180, 412] on input "Vessel Name" at bounding box center [1289, 418] width 473 height 29
type input "atlantic sun"
click at [1172, 654] on div "Cargo Details Commodity Category * Salt, Cement (in Bags), Graphite and Constru…" at bounding box center [1046, 414] width 958 height 625
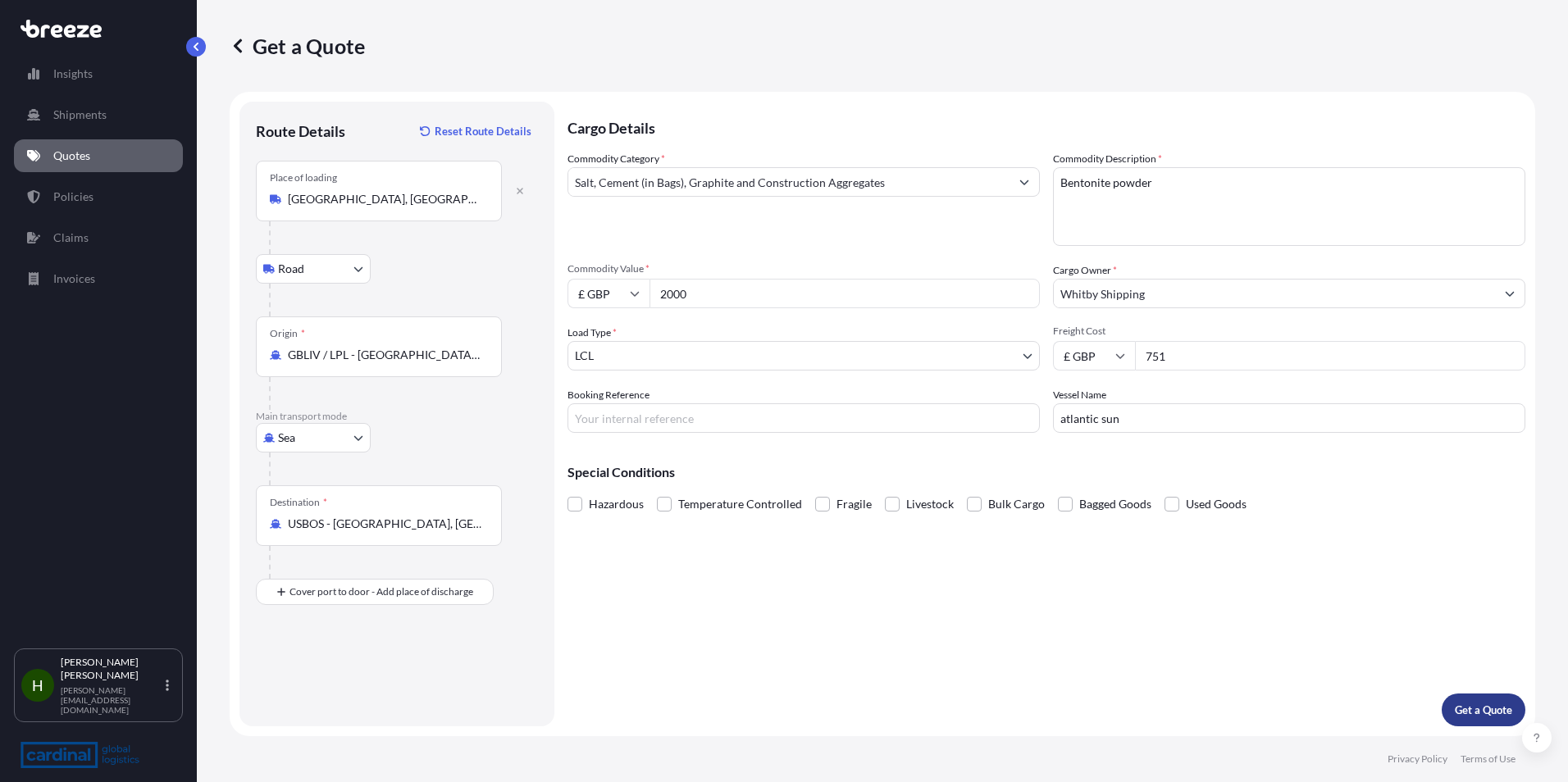
click at [1495, 710] on p "Get a Quote" at bounding box center [1483, 710] width 58 height 16
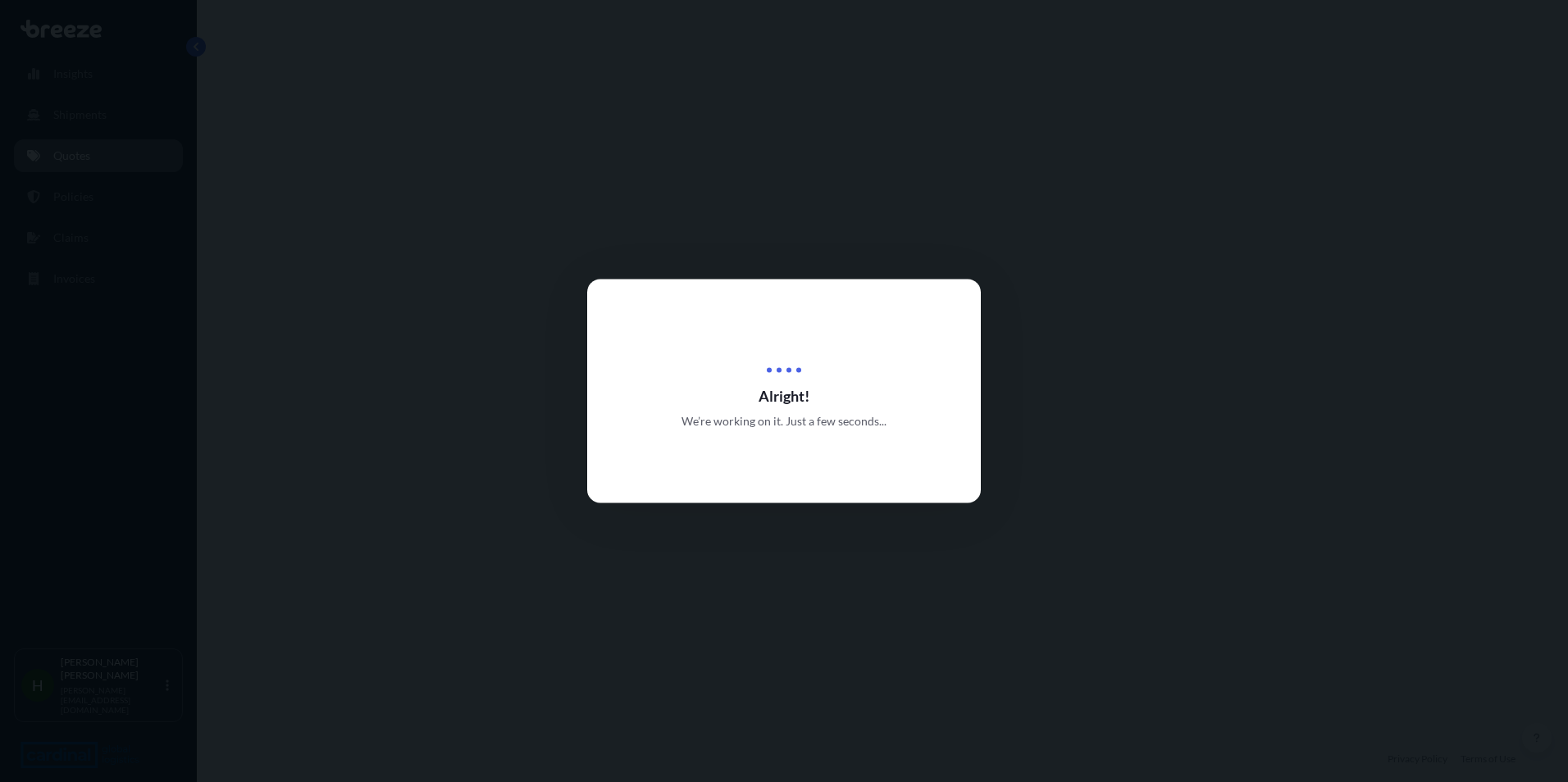
select select "Road"
select select "Sea"
select select "1"
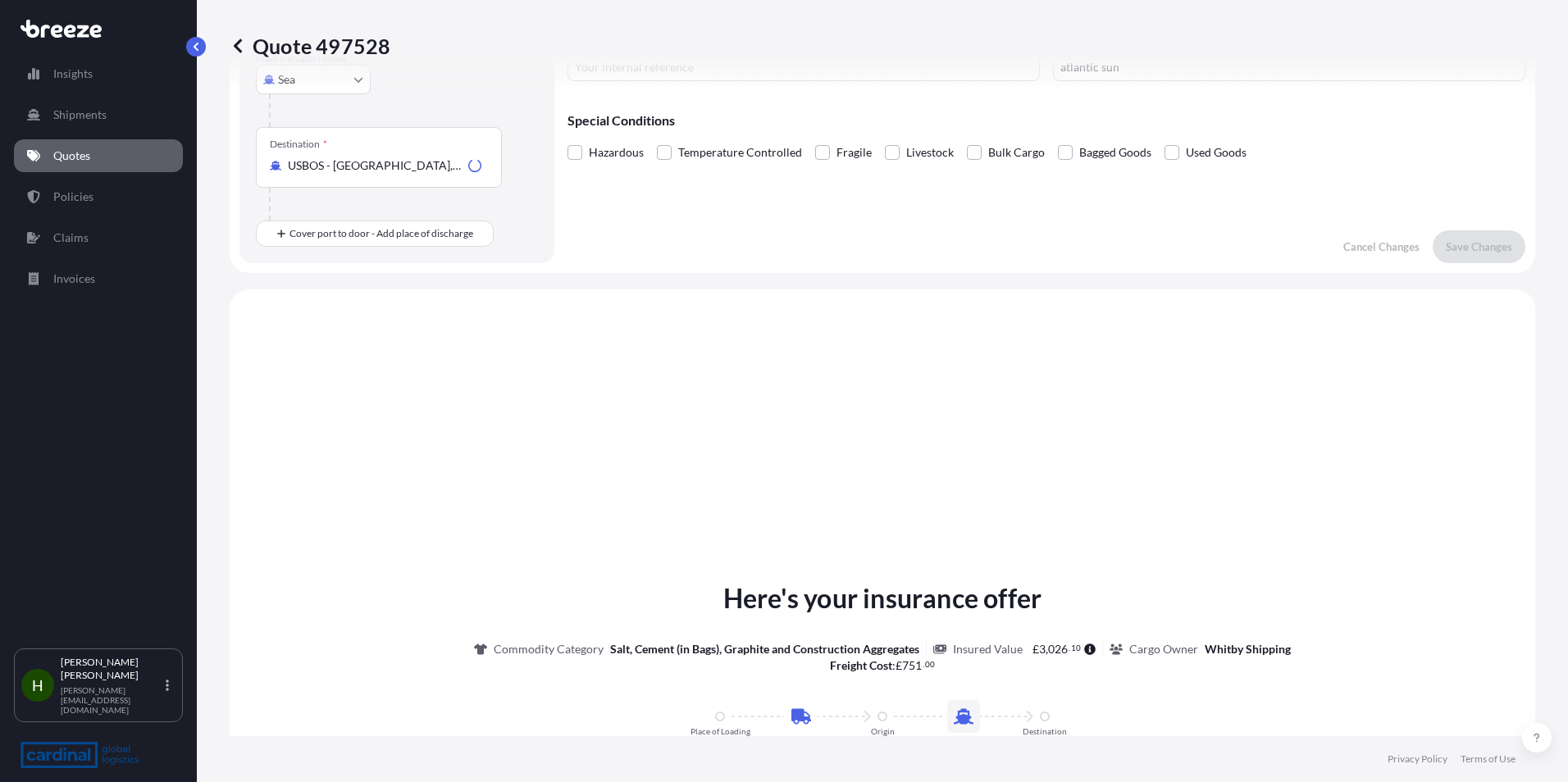
scroll to position [560, 0]
